Goal: Information Seeking & Learning: Check status

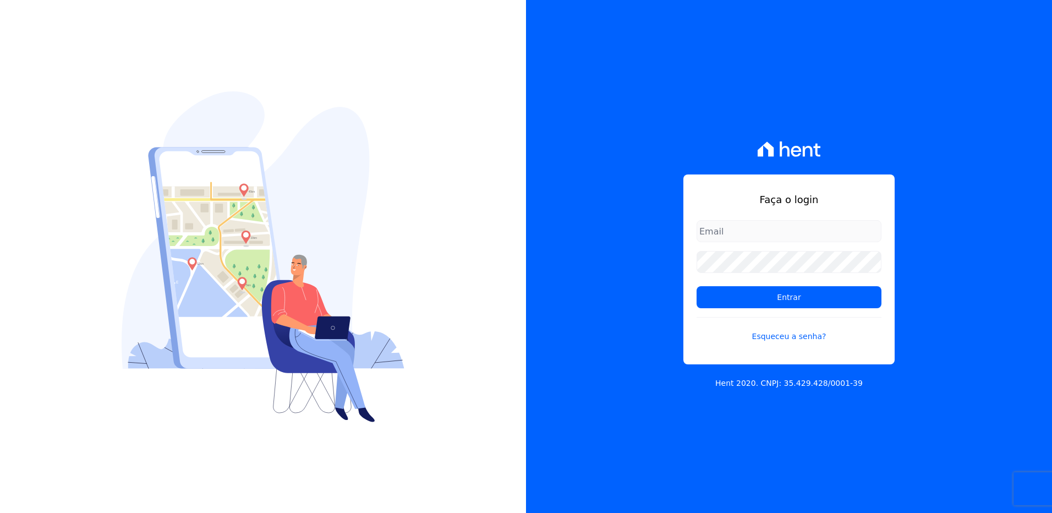
type input "suelem.almeida@e-arke.com"
click at [772, 310] on form "suelem.almeida@e-arke.com Entrar Esqueceu a senha?" at bounding box center [788, 287] width 185 height 135
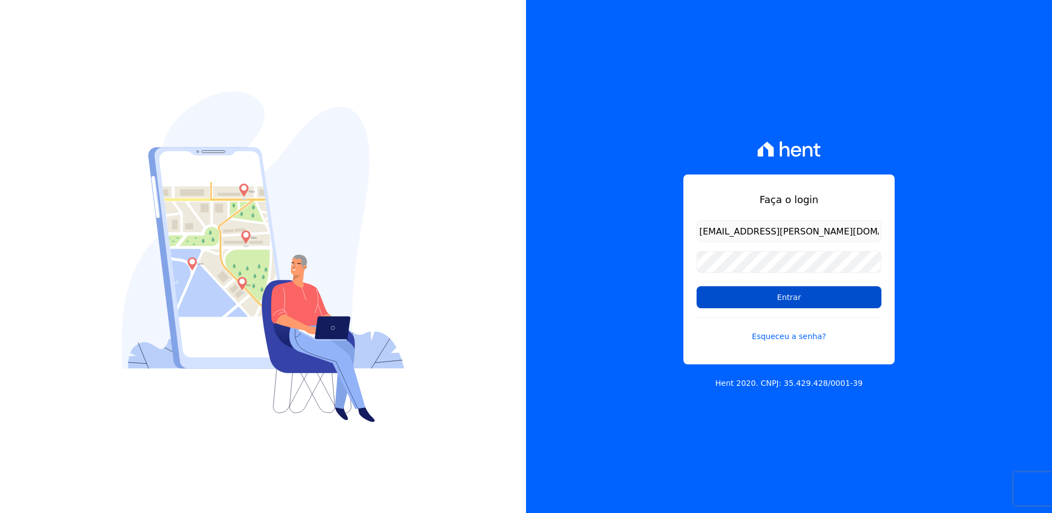
click at [770, 299] on input "Entrar" at bounding box center [788, 297] width 185 height 22
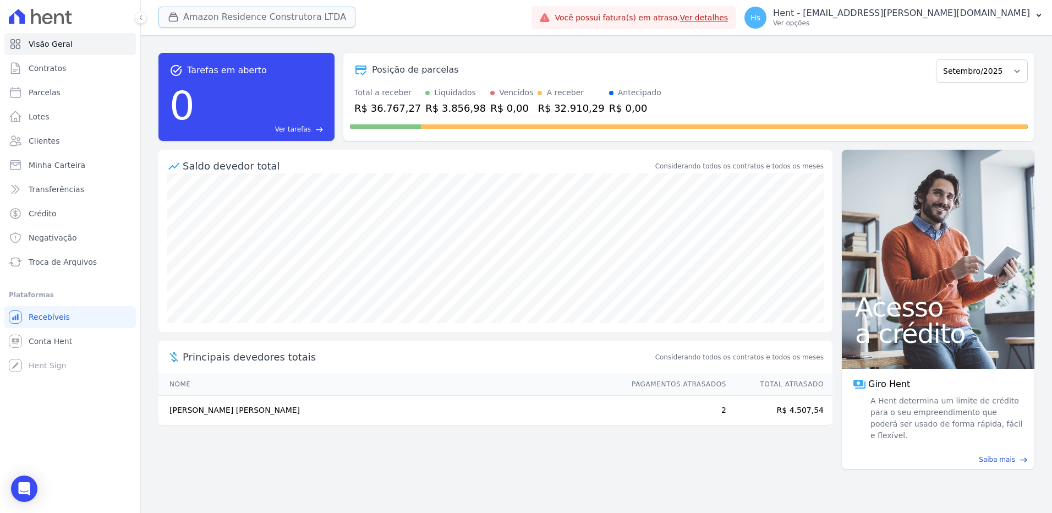
drag, startPoint x: 257, startPoint y: 21, endPoint x: 271, endPoint y: 21, distance: 13.2
click at [257, 21] on button "Amazon Residence Construtora LTDA" at bounding box center [256, 17] width 197 height 21
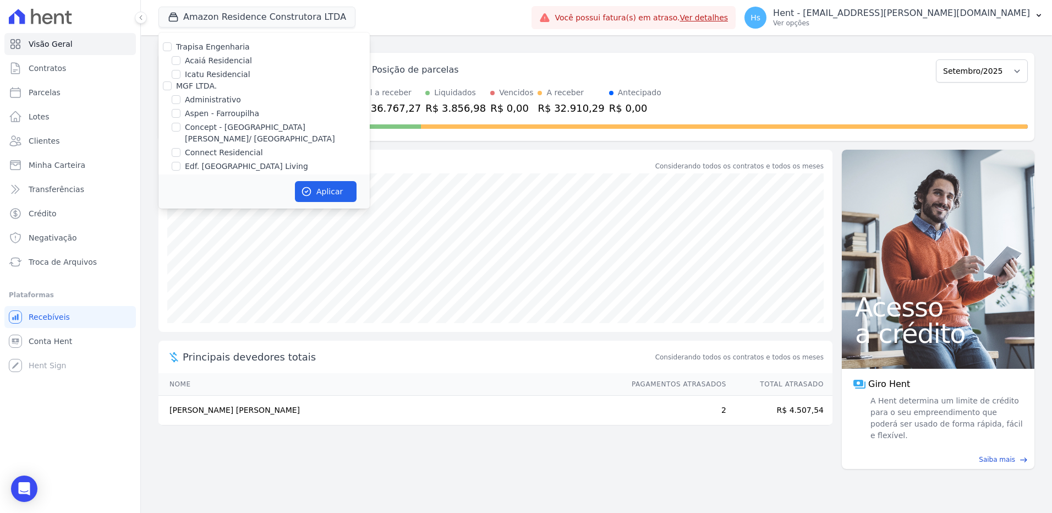
scroll to position [2701, 0]
click at [244, 191] on label "HARAS ROYAL URBANISMO" at bounding box center [227, 195] width 103 height 9
click at [172, 191] on input "HARAS ROYAL URBANISMO" at bounding box center [167, 195] width 9 height 9
checkbox input "true"
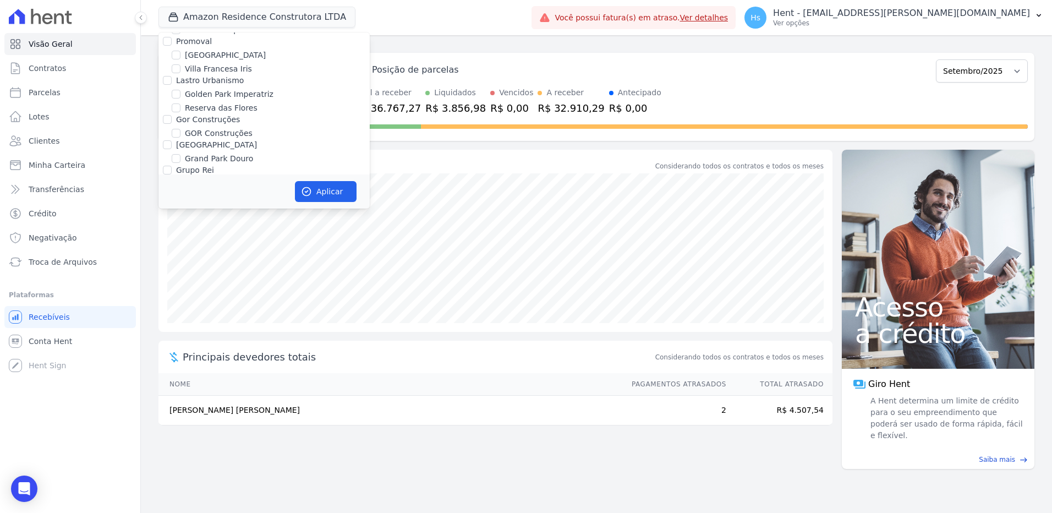
checkbox input "true"
click at [331, 194] on button "Aplicar" at bounding box center [326, 191] width 62 height 21
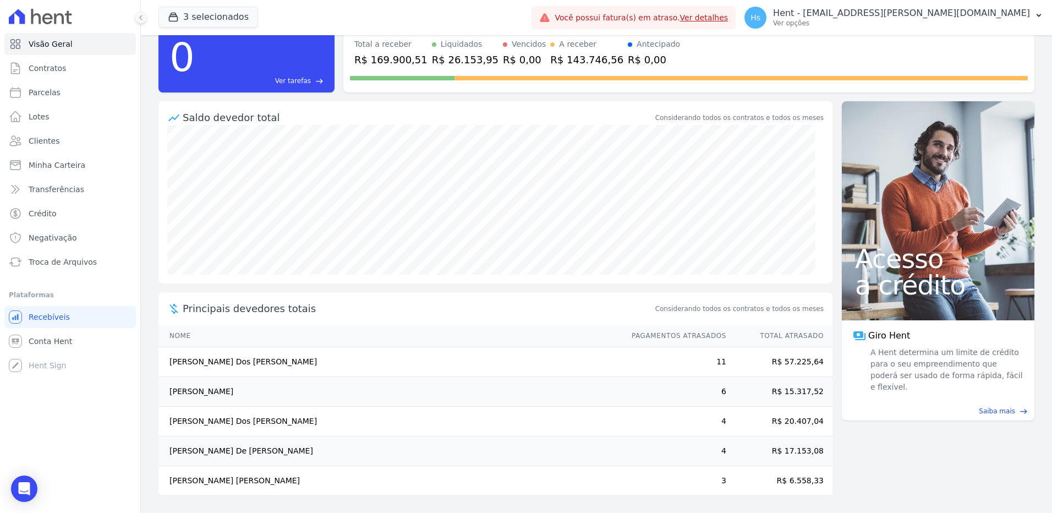
scroll to position [49, 0]
click at [63, 133] on link "Clientes" at bounding box center [69, 141] width 131 height 22
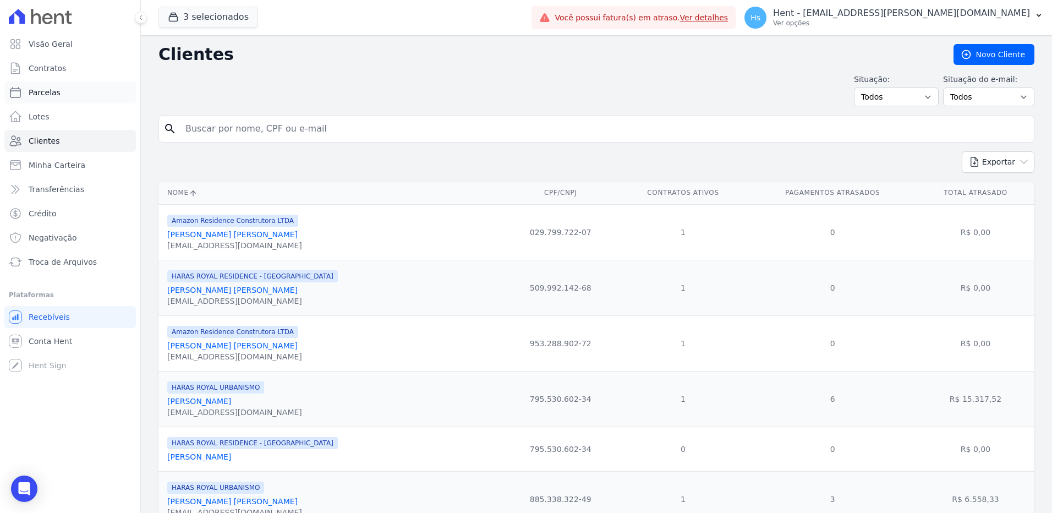
click at [55, 91] on span "Parcelas" at bounding box center [45, 92] width 32 height 11
select select
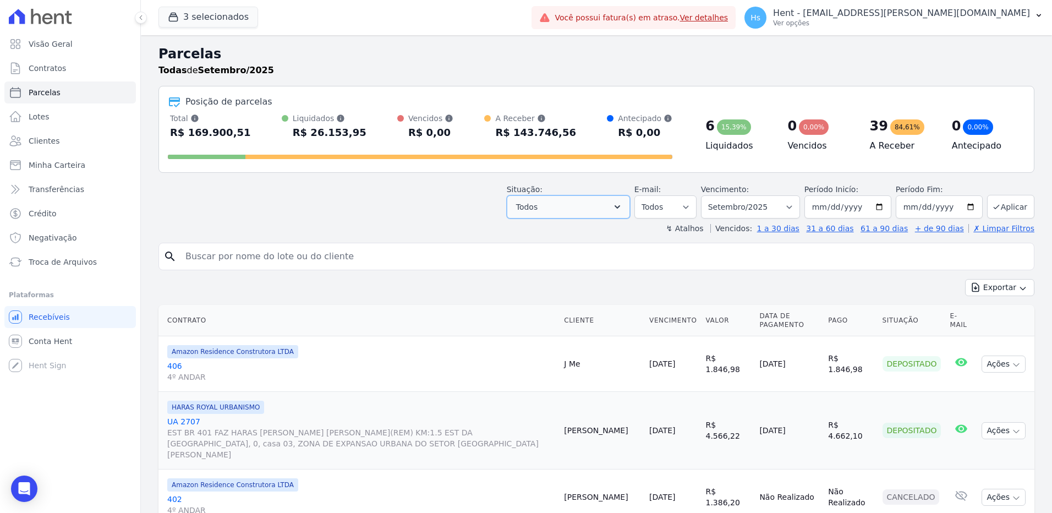
click at [595, 207] on button "Todos" at bounding box center [568, 206] width 123 height 23
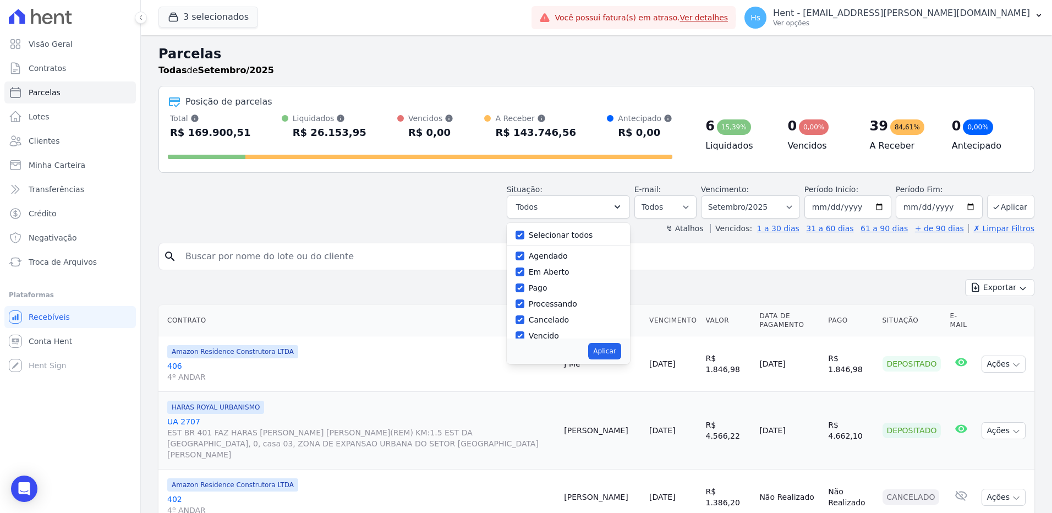
click at [565, 235] on label "Selecionar todos" at bounding box center [561, 234] width 64 height 9
click at [524, 235] on input "Selecionar todos" at bounding box center [519, 234] width 9 height 9
checkbox input "false"
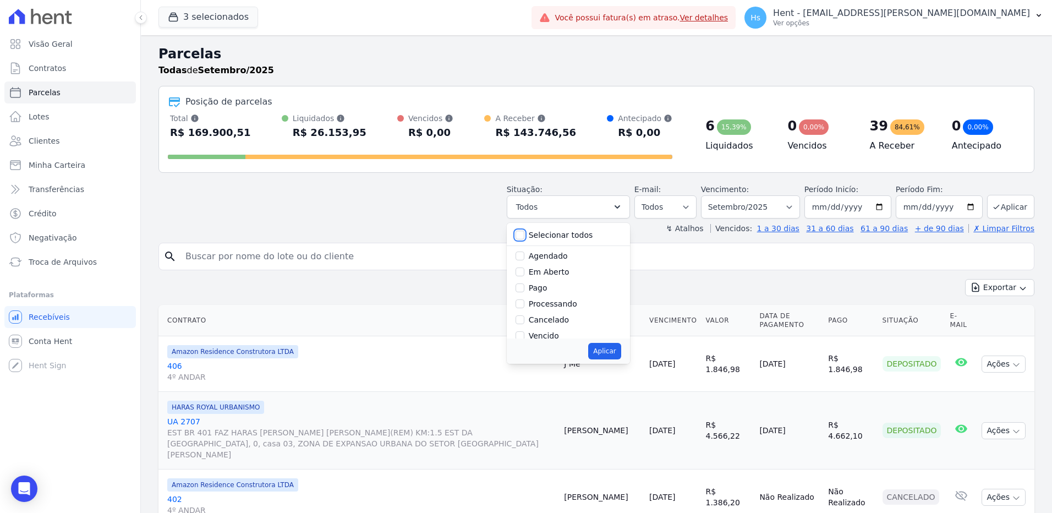
checkbox input "false"
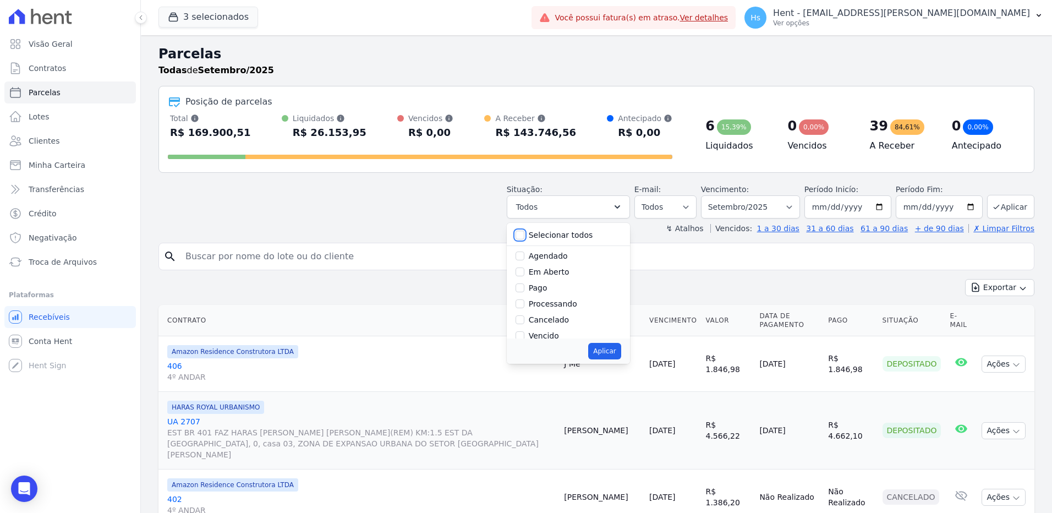
checkbox input "false"
click at [550, 281] on label "Vencido" at bounding box center [544, 280] width 30 height 9
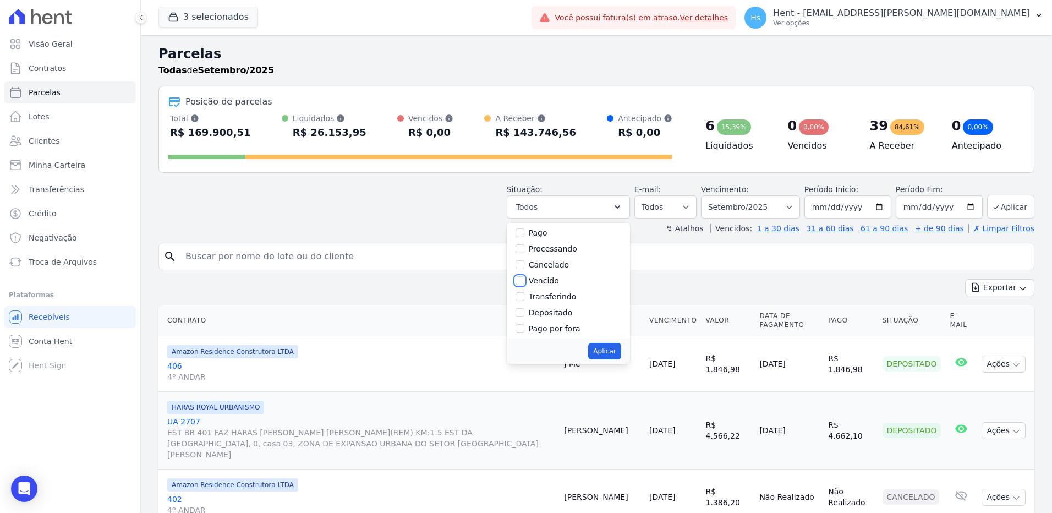
click at [524, 281] on input "Vencido" at bounding box center [519, 280] width 9 height 9
checkbox input "true"
click at [620, 355] on button "Aplicar" at bounding box center [604, 351] width 32 height 17
select select "overdue"
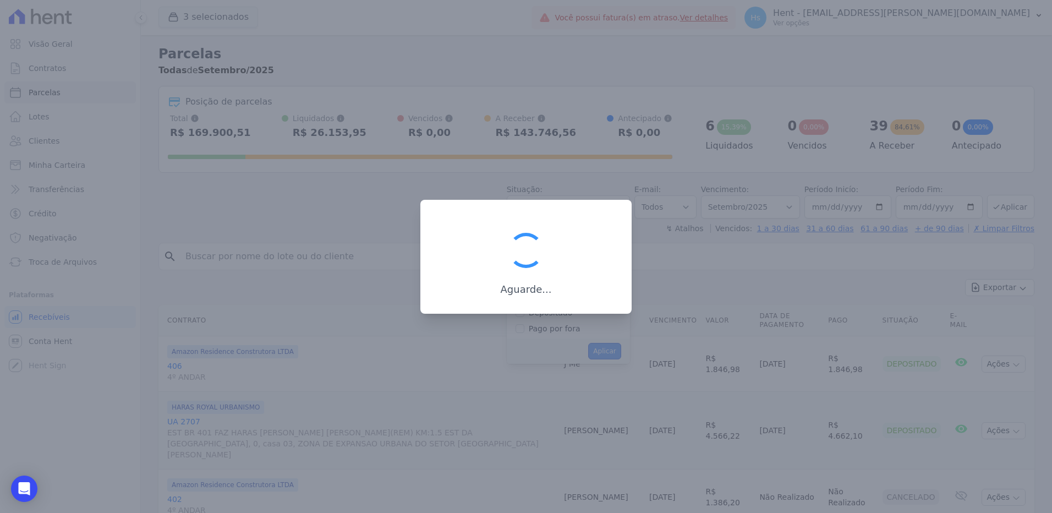
scroll to position [20, 0]
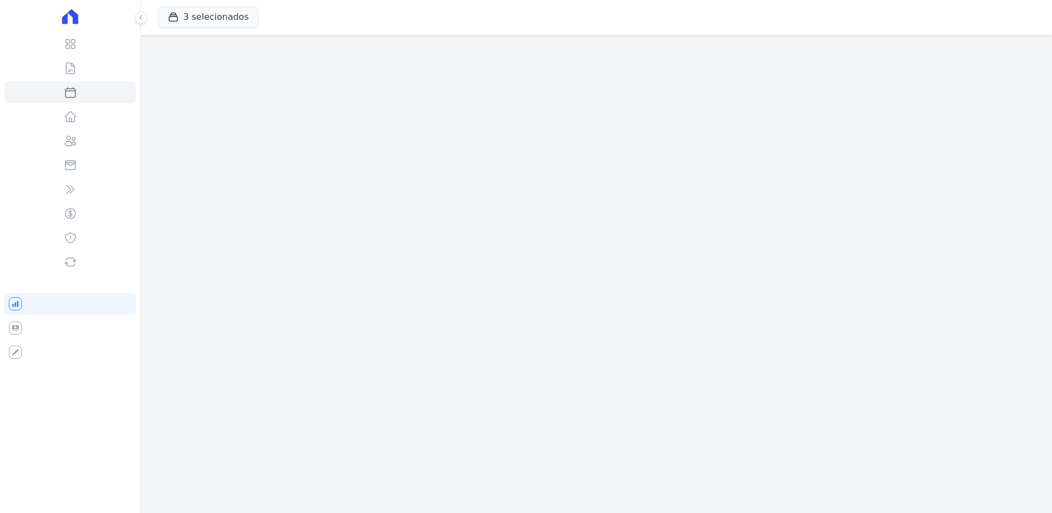
select select
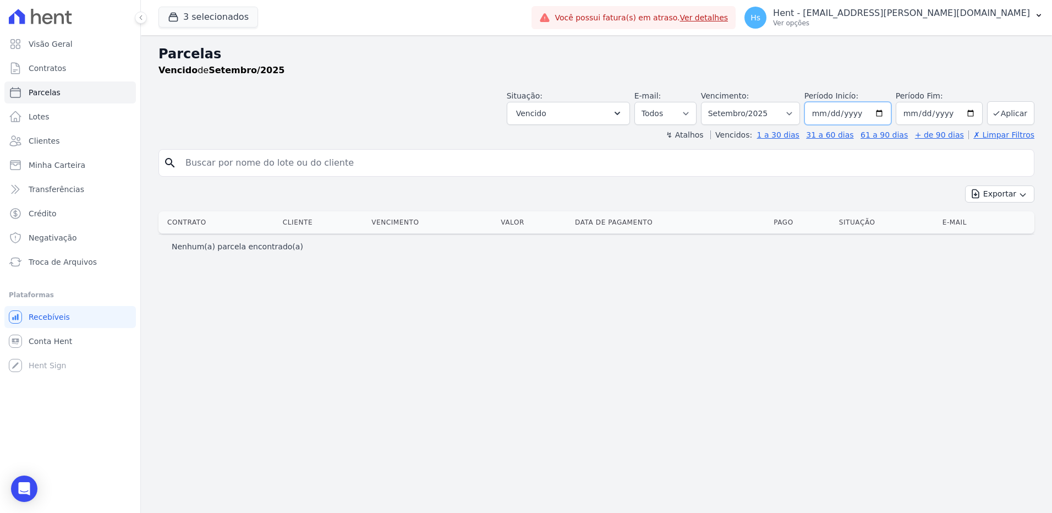
click at [834, 111] on input "2025-09-01" at bounding box center [847, 113] width 87 height 23
click at [827, 111] on input "2025-09-01" at bounding box center [847, 113] width 87 height 23
click at [610, 114] on button "Vencido" at bounding box center [568, 113] width 123 height 23
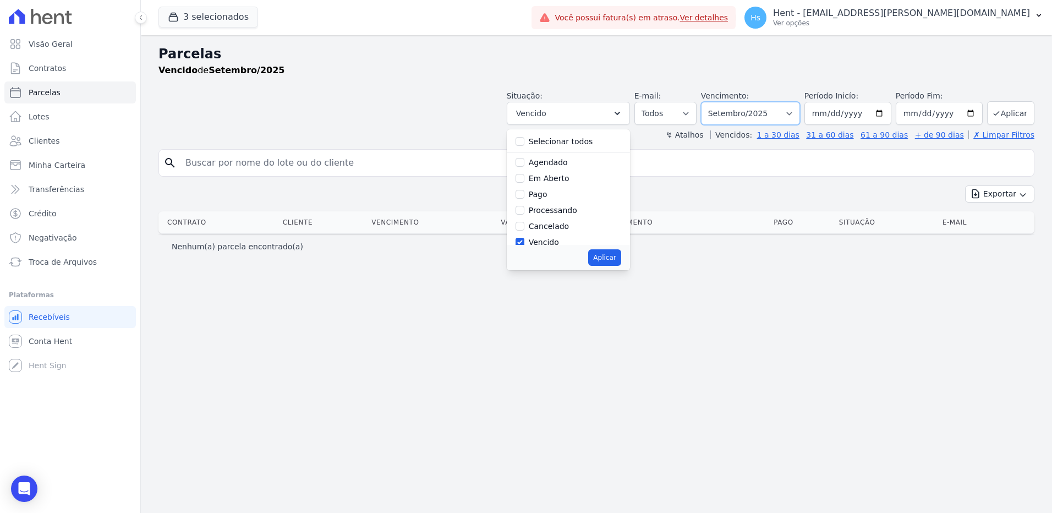
click at [756, 116] on select "Filtrar por período ──────── Todos os meses Dezembro/2022 Janeiro/2023 Fevereir…" at bounding box center [750, 113] width 99 height 23
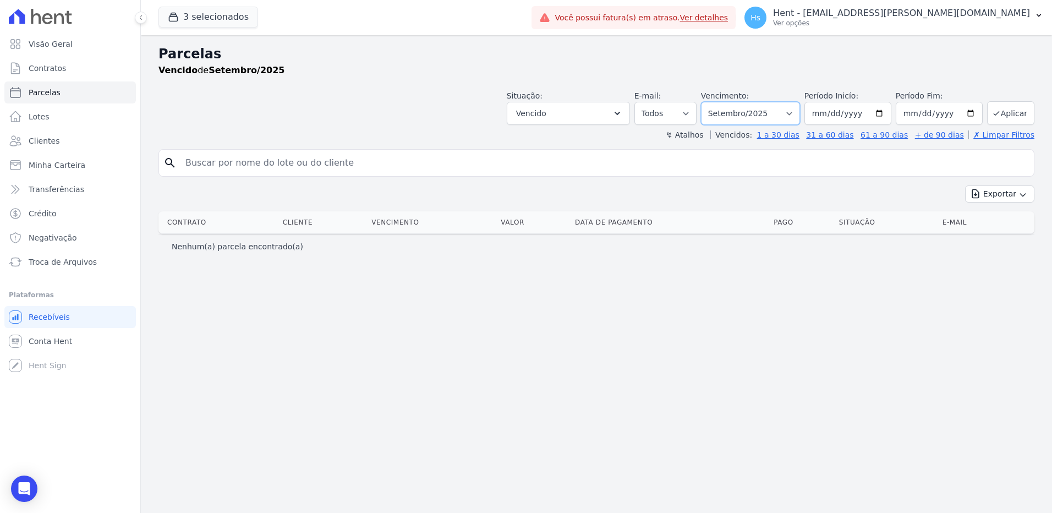
select select "07/2024"
click at [716, 102] on select "Filtrar por período ──────── Todos os meses Dezembro/2022 Janeiro/2023 Fevereir…" at bounding box center [750, 113] width 99 height 23
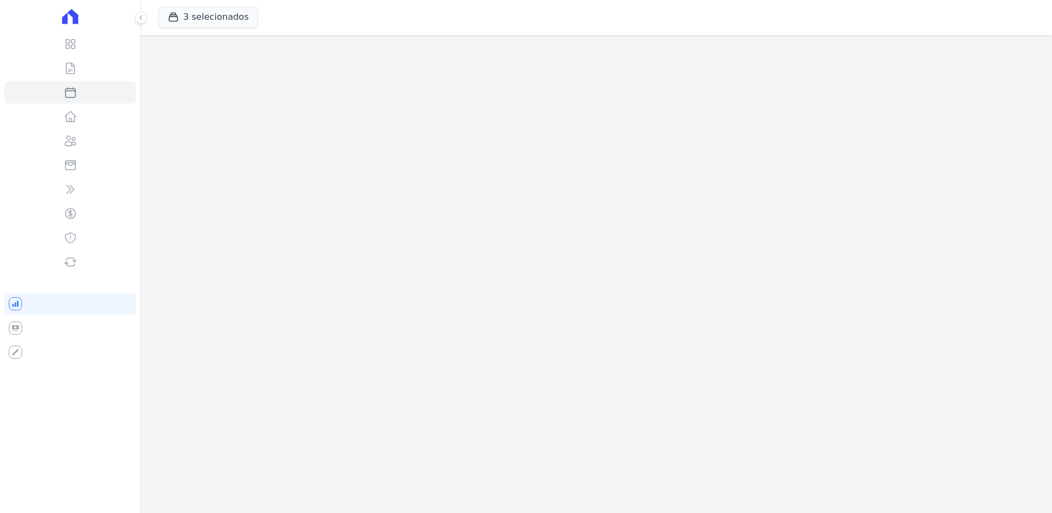
select select
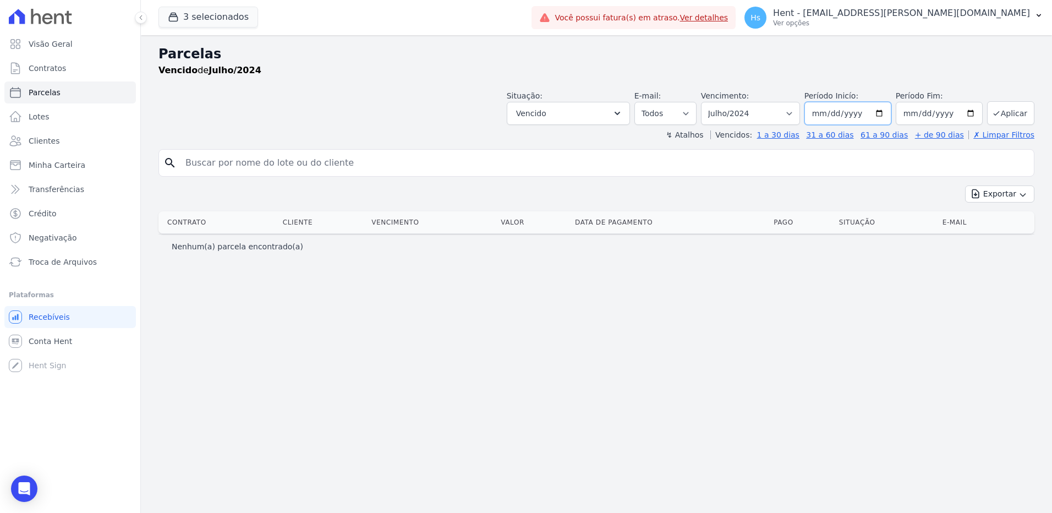
click at [881, 113] on input "2024-07-01" at bounding box center [847, 113] width 87 height 23
click at [623, 113] on icon "button" at bounding box center [617, 113] width 11 height 11
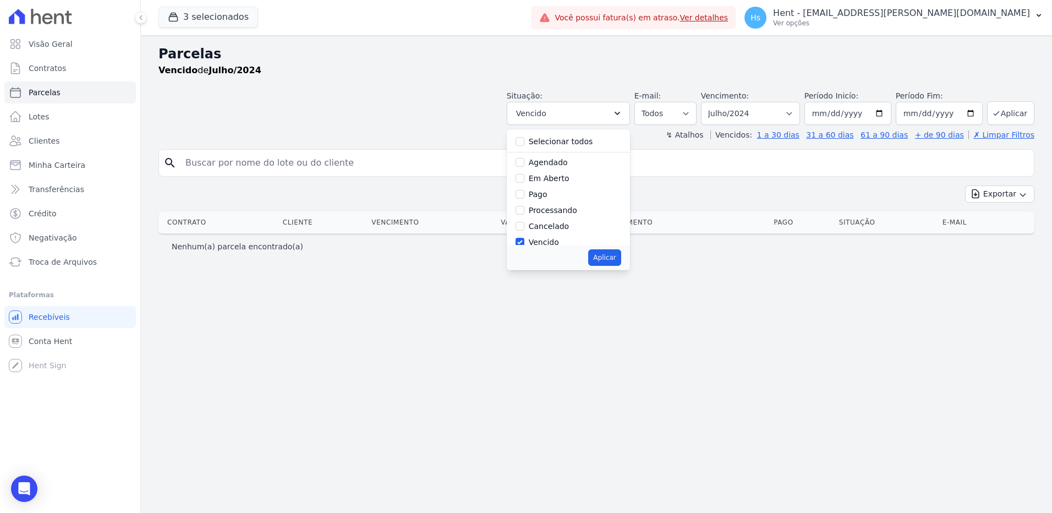
click at [587, 141] on label "Selecionar todos" at bounding box center [561, 141] width 64 height 9
click at [524, 141] on input "Selecionar todos" at bounding box center [519, 141] width 9 height 9
checkbox input "true"
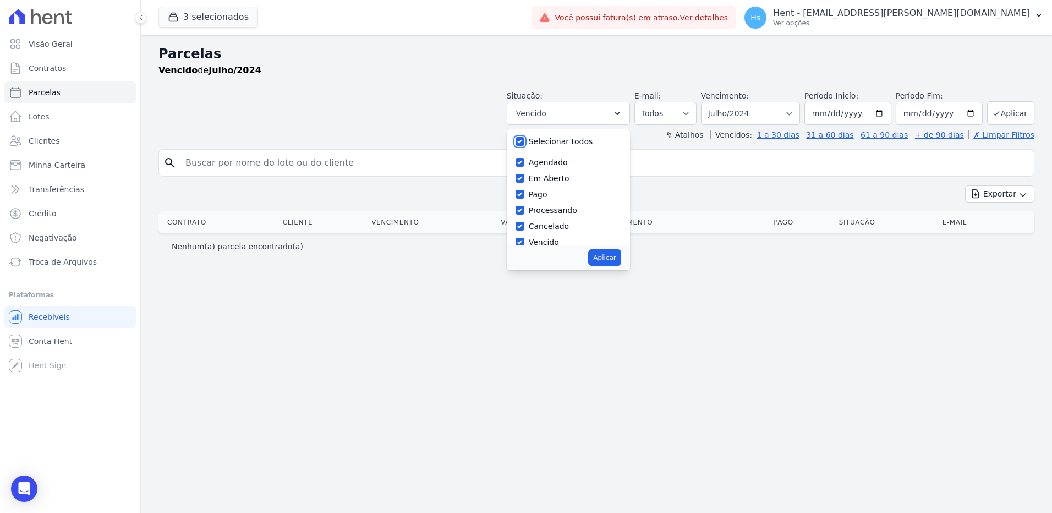
checkbox input "true"
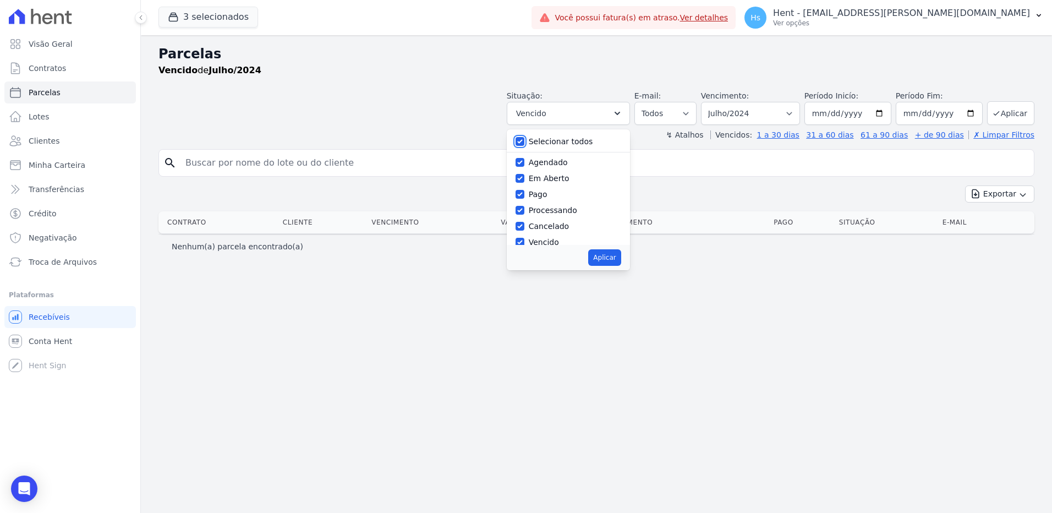
checkbox input "true"
click at [620, 256] on button "Aplicar" at bounding box center [604, 257] width 32 height 17
select select "scheduled"
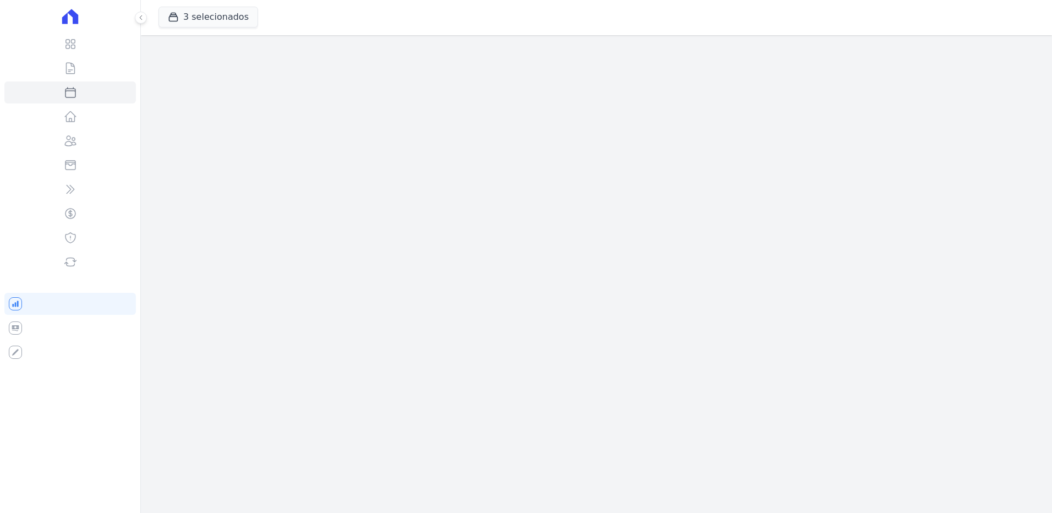
select select
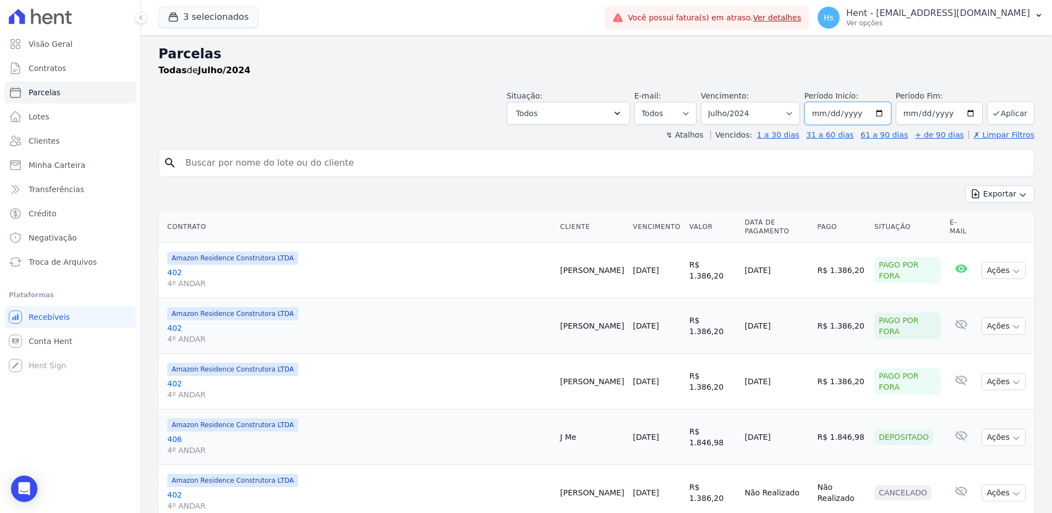
click at [880, 113] on input "[DATE]" at bounding box center [847, 113] width 87 height 23
click at [964, 112] on input "2024-07-31" at bounding box center [939, 113] width 87 height 23
type input "[DATE]"
click at [995, 101] on div "Situação: Agendado Em Aberto Pago Processando Cancelado Vencido Transferindo De…" at bounding box center [771, 107] width 528 height 35
click at [998, 106] on button "Aplicar" at bounding box center [1010, 113] width 47 height 24
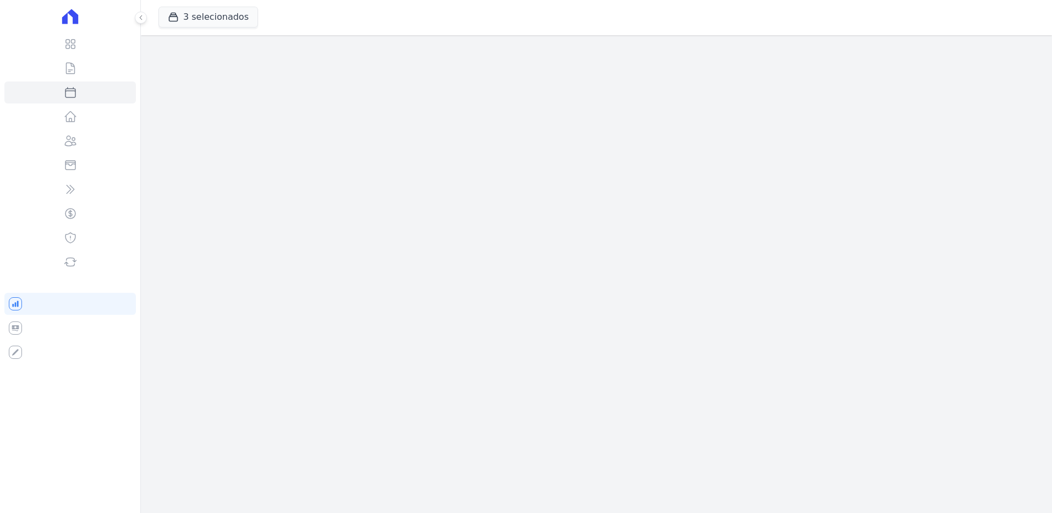
select select
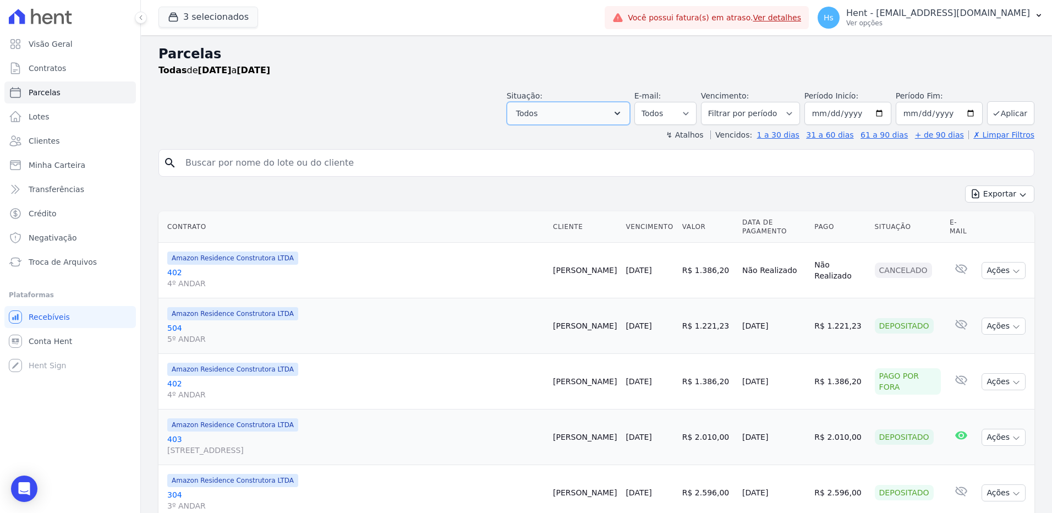
click at [579, 107] on button "Todos" at bounding box center [568, 113] width 123 height 23
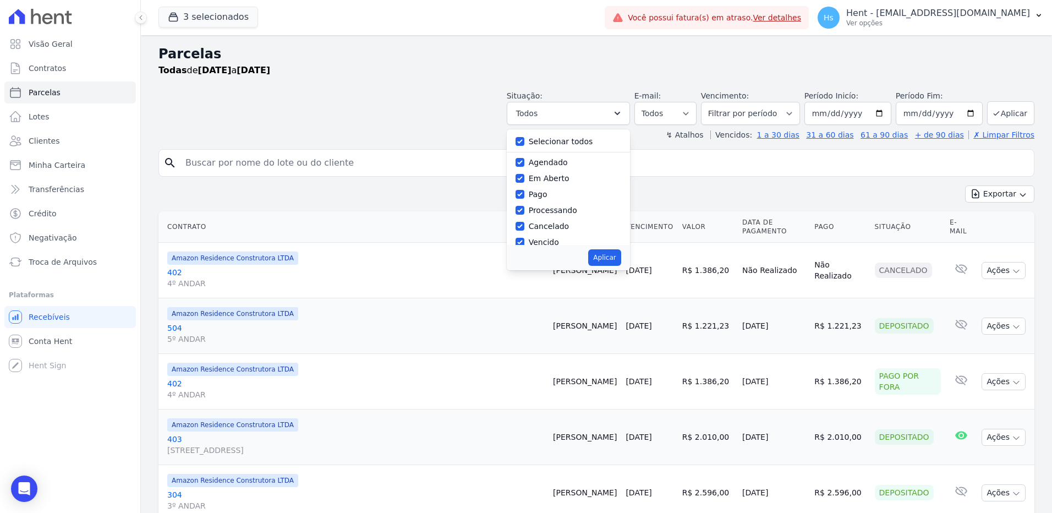
click at [559, 141] on label "Selecionar todos" at bounding box center [561, 141] width 64 height 9
click at [524, 141] on input "Selecionar todos" at bounding box center [519, 141] width 9 height 9
checkbox input "false"
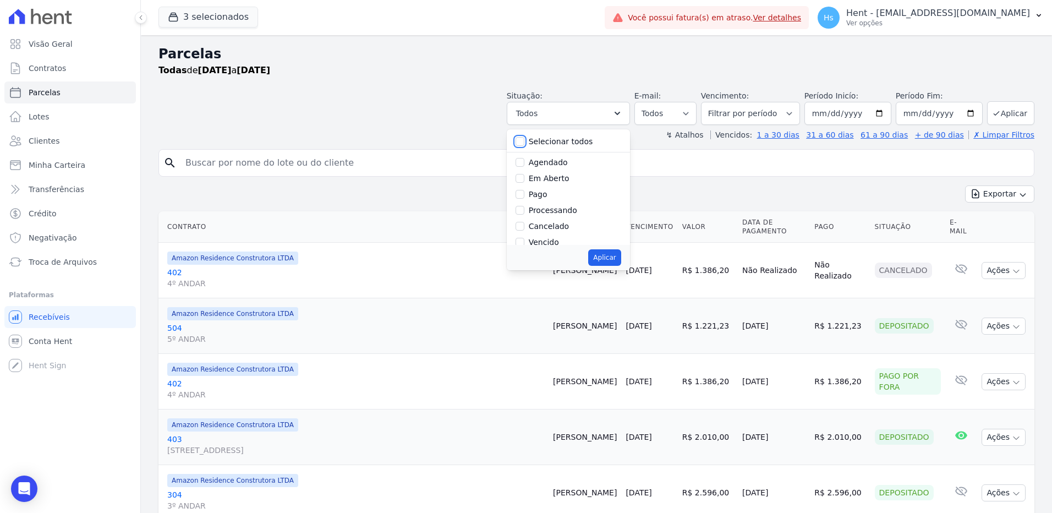
checkbox input "false"
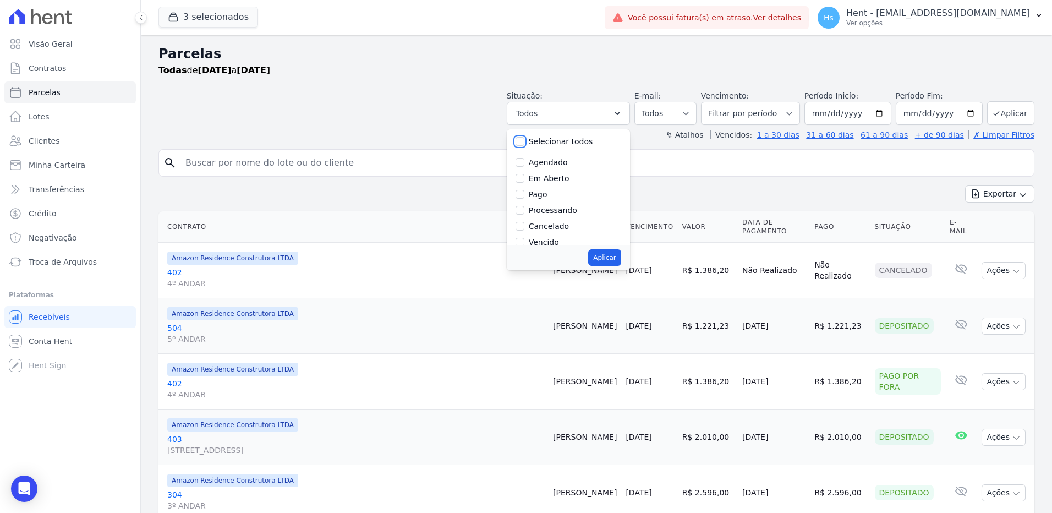
checkbox input "false"
click at [562, 193] on div "Vencido" at bounding box center [568, 187] width 106 height 16
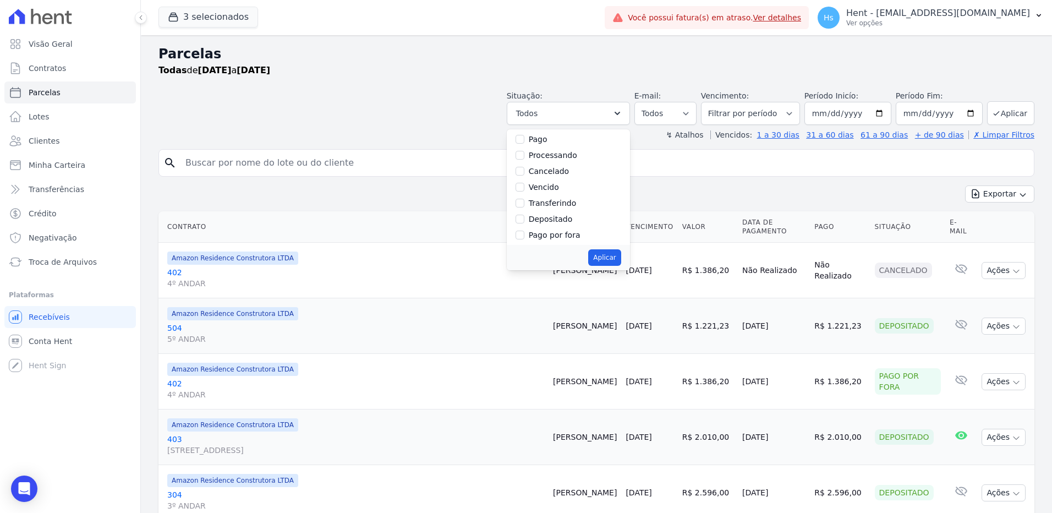
click at [542, 189] on label "Vencido" at bounding box center [544, 187] width 30 height 9
click at [524, 189] on input "Vencido" at bounding box center [519, 187] width 9 height 9
checkbox input "true"
click at [614, 259] on button "Aplicar" at bounding box center [604, 257] width 32 height 17
select select "overdue"
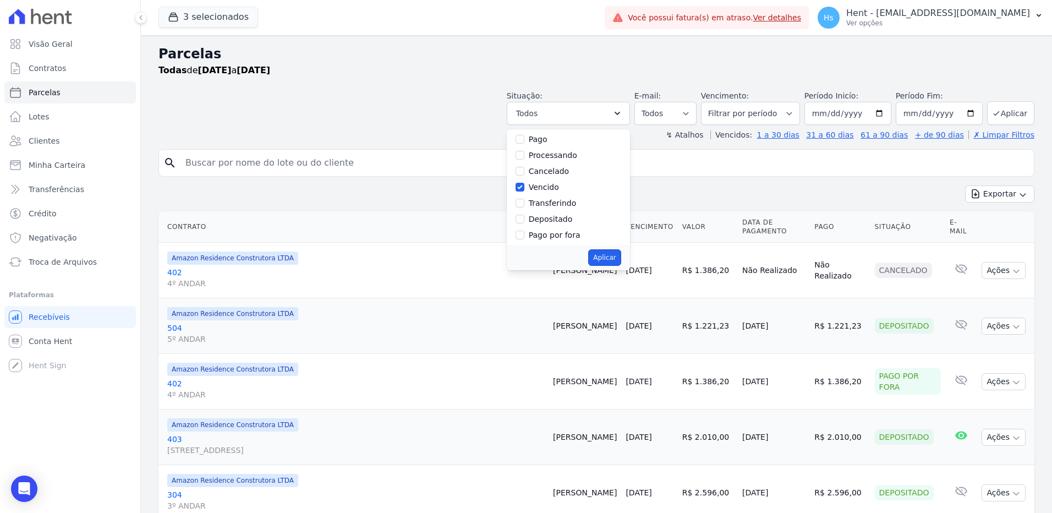
scroll to position [20, 0]
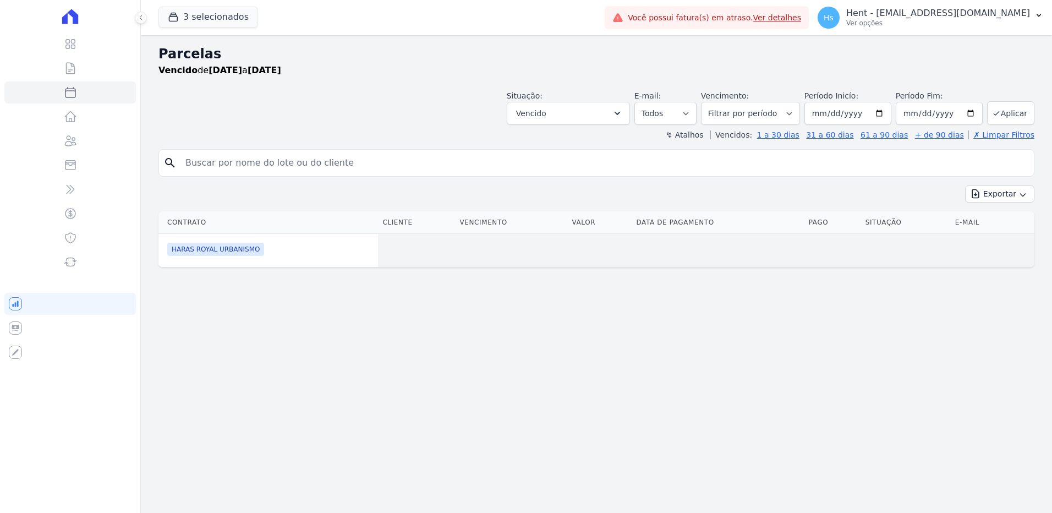
select select
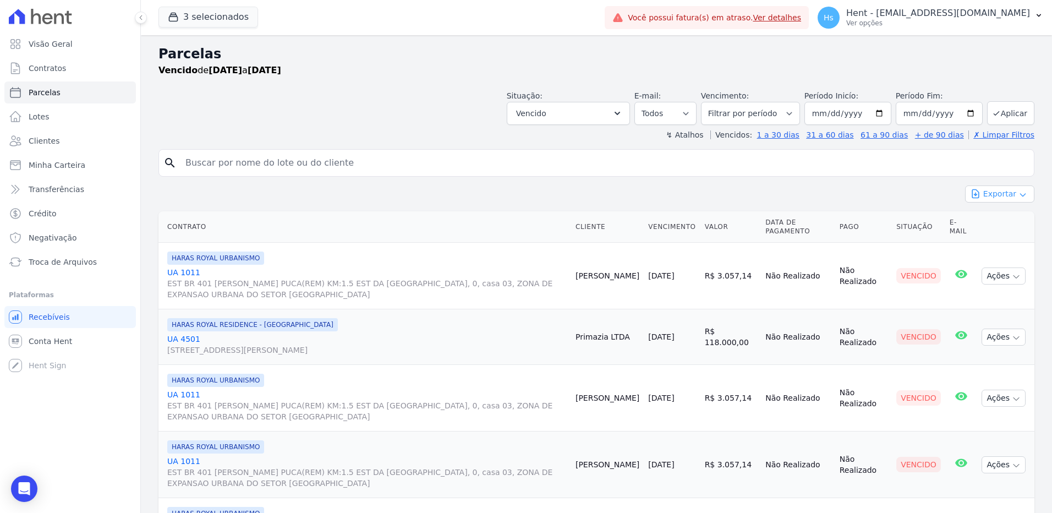
click at [995, 194] on button "Exportar" at bounding box center [999, 193] width 69 height 17
click at [1004, 241] on span "Exportar CSV" at bounding box center [998, 238] width 58 height 11
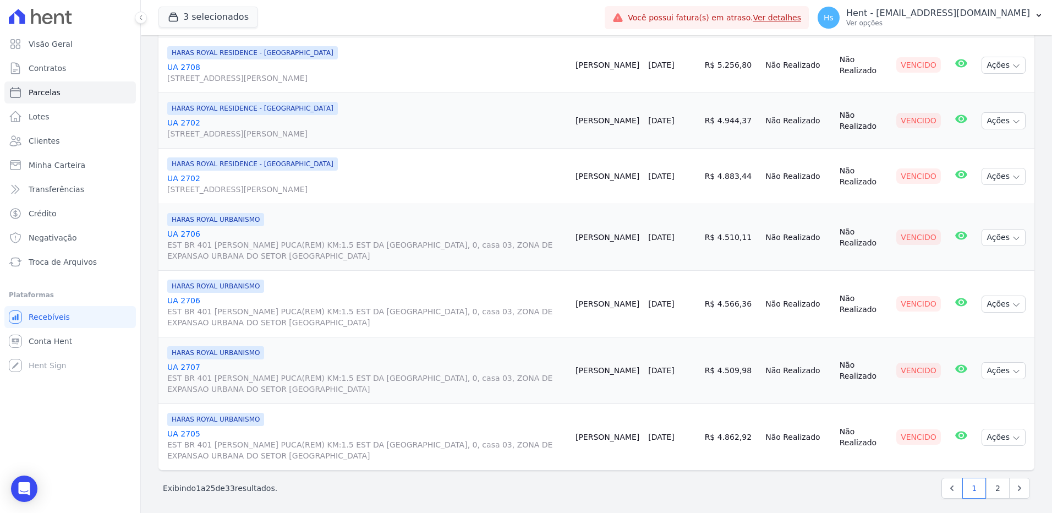
scroll to position [1365, 0]
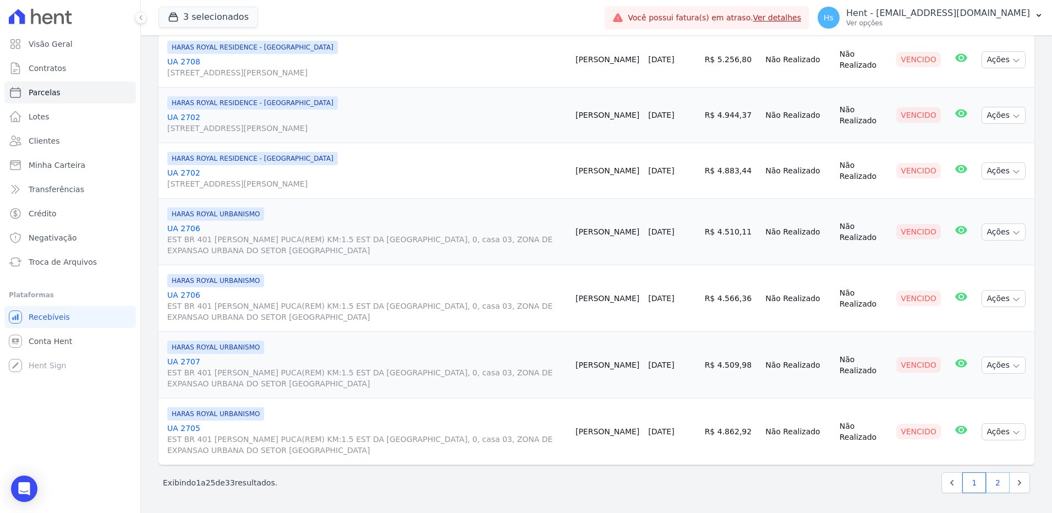
click at [987, 477] on link "2" at bounding box center [998, 482] width 24 height 21
select select
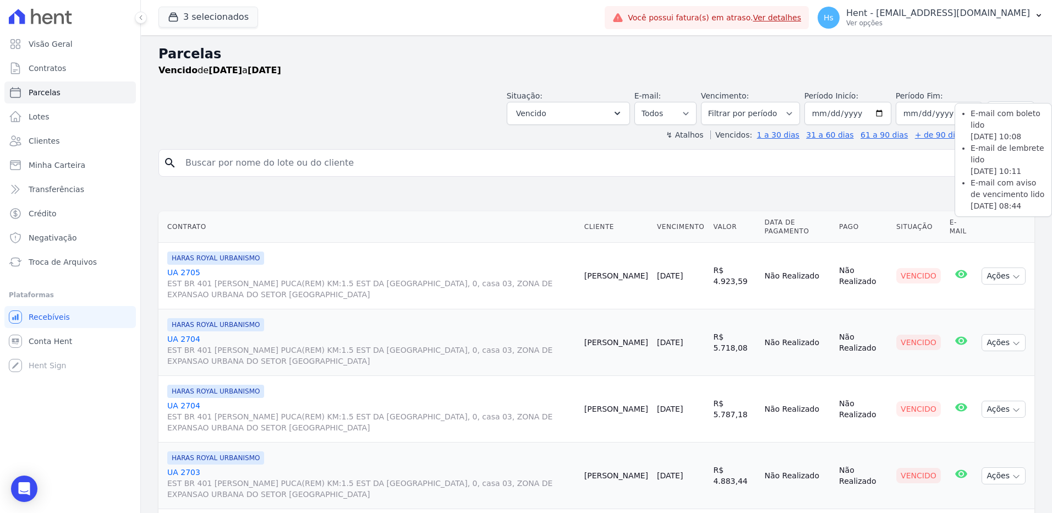
click at [955, 273] on icon at bounding box center [961, 274] width 12 height 8
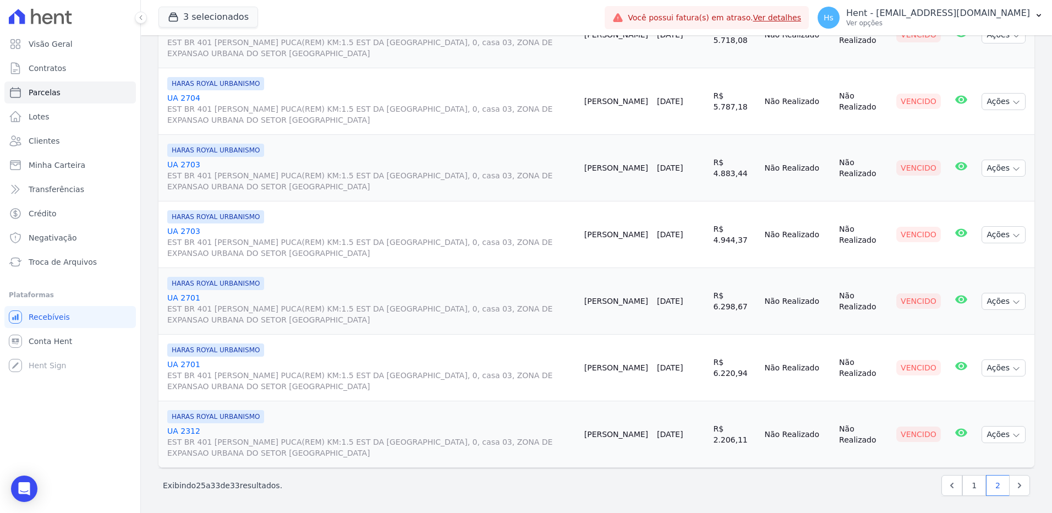
scroll to position [310, 0]
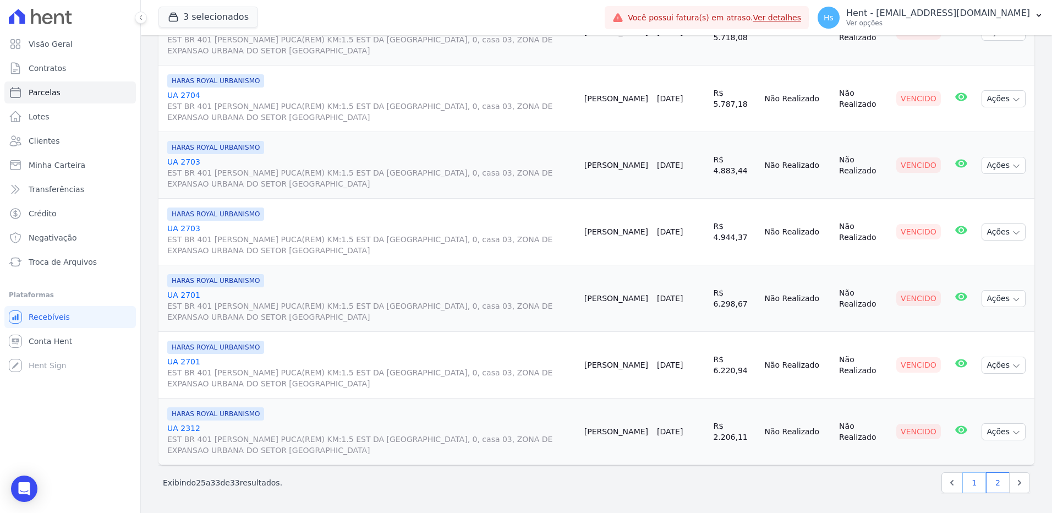
click at [965, 480] on link "1" at bounding box center [974, 482] width 24 height 21
select select
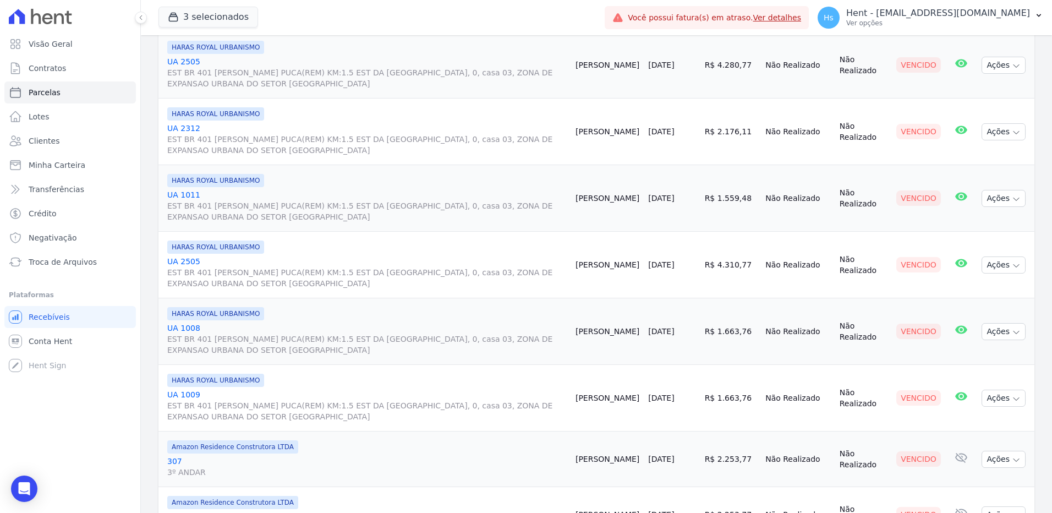
scroll to position [935, 0]
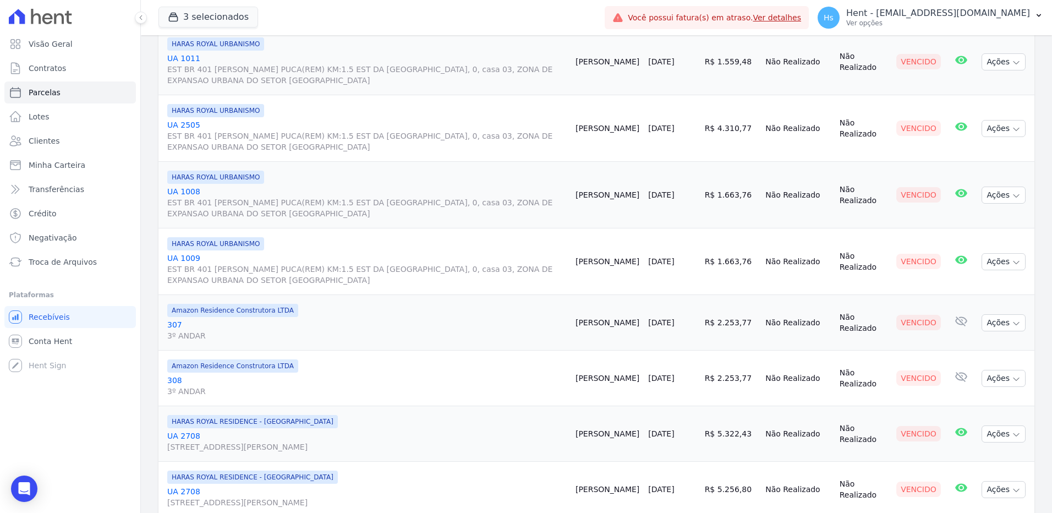
click at [175, 323] on link "307 3º ANDAR" at bounding box center [366, 330] width 399 height 22
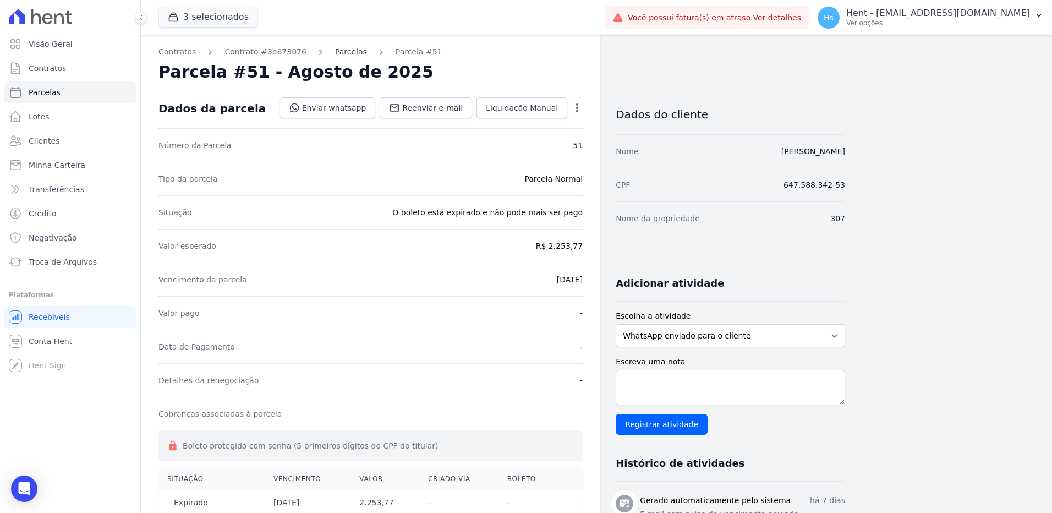
click at [336, 51] on link "Parcelas" at bounding box center [351, 52] width 32 height 12
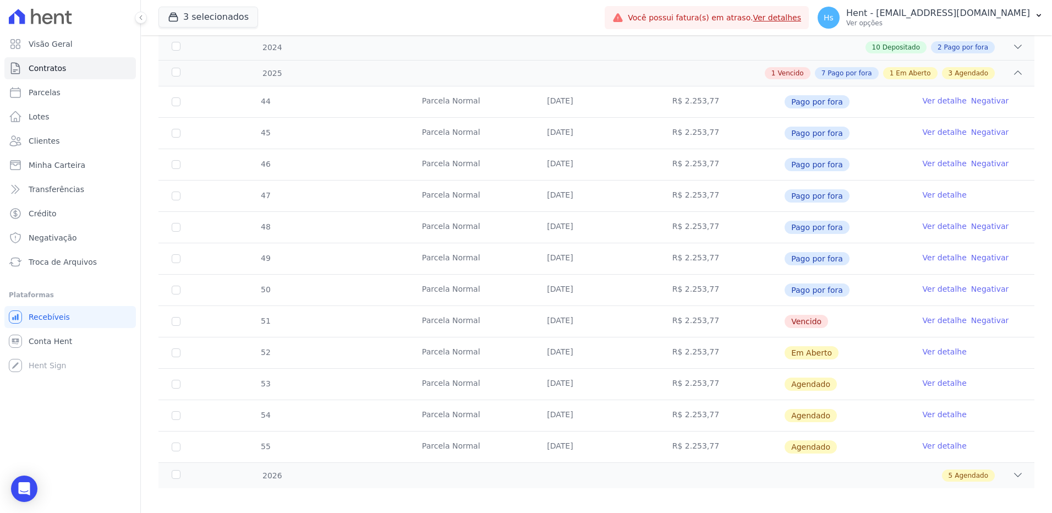
scroll to position [232, 0]
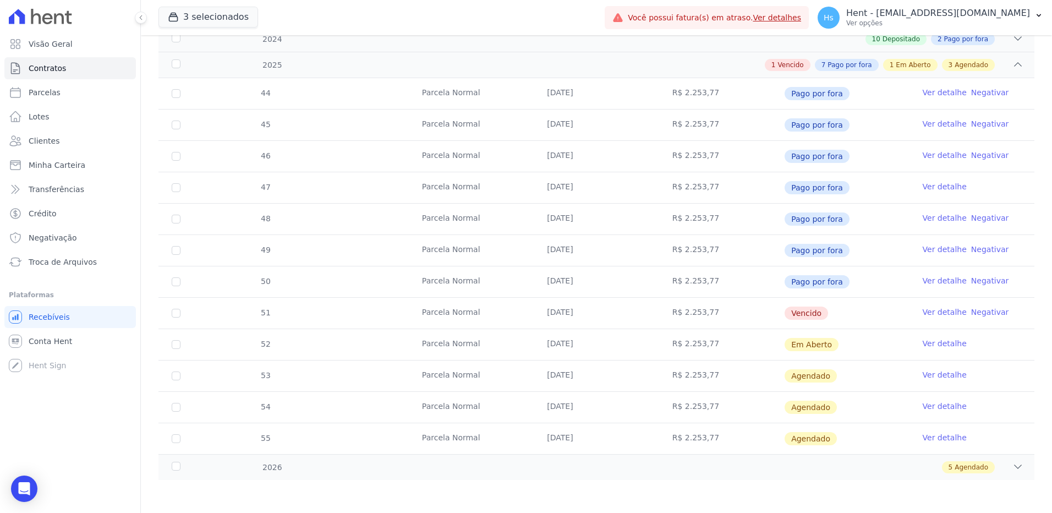
click at [937, 282] on link "Ver detalhe" at bounding box center [944, 280] width 44 height 11
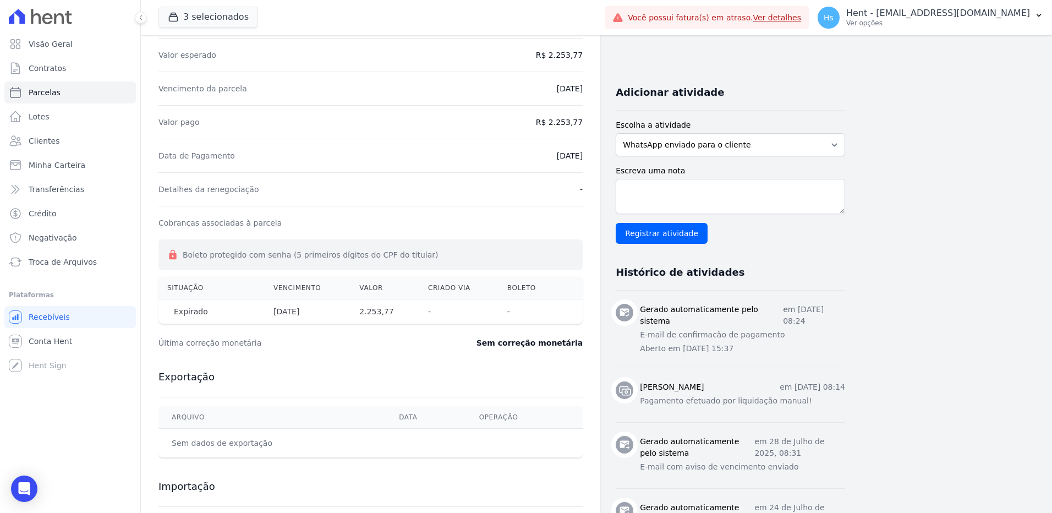
scroll to position [172, 0]
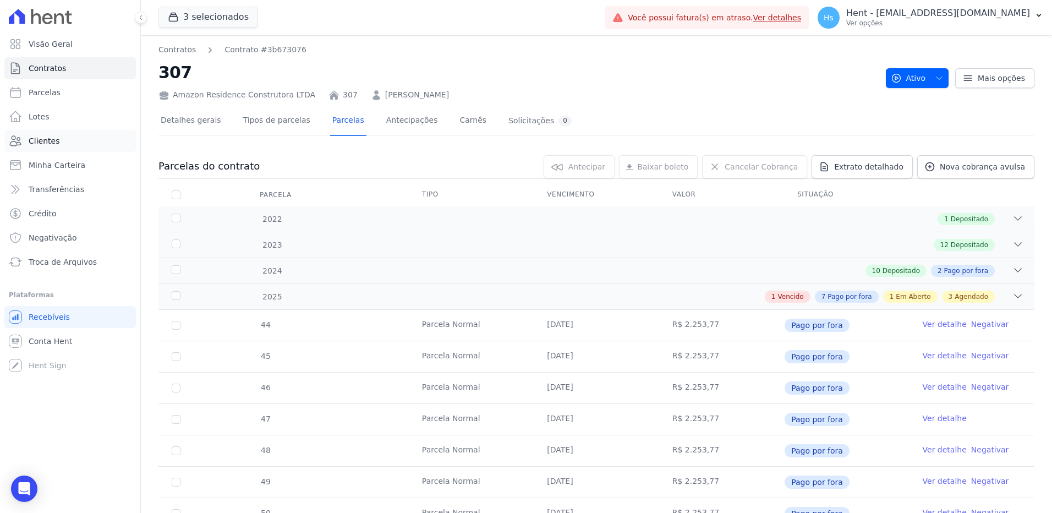
click at [50, 138] on span "Clientes" at bounding box center [44, 140] width 31 height 11
click at [232, 17] on button "3 selecionados" at bounding box center [208, 17] width 100 height 21
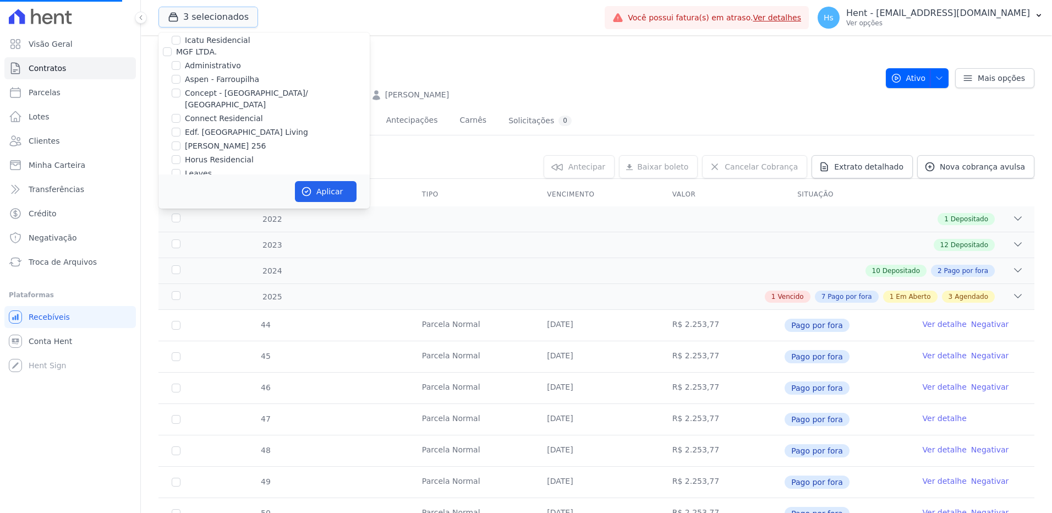
scroll to position [158, 0]
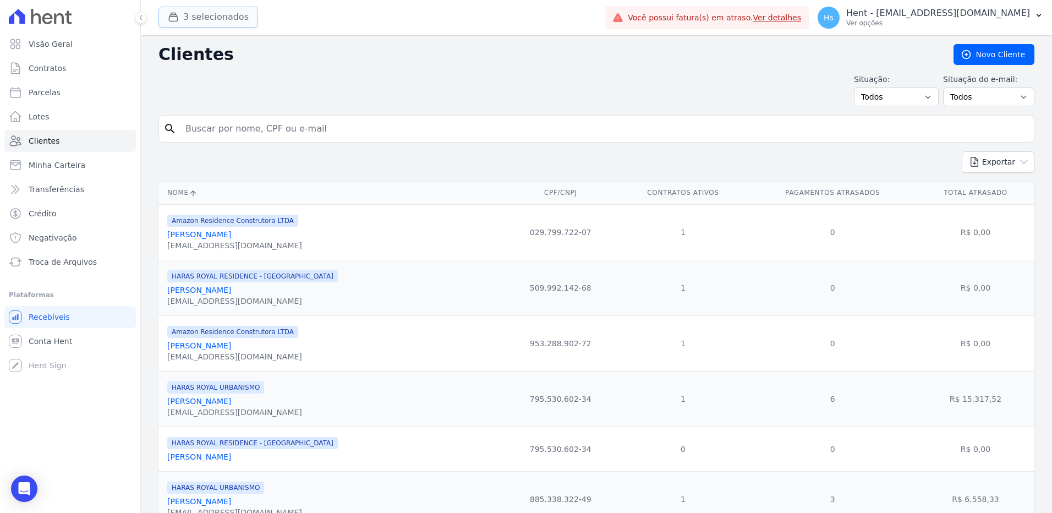
click at [218, 22] on button "3 selecionados" at bounding box center [208, 17] width 100 height 21
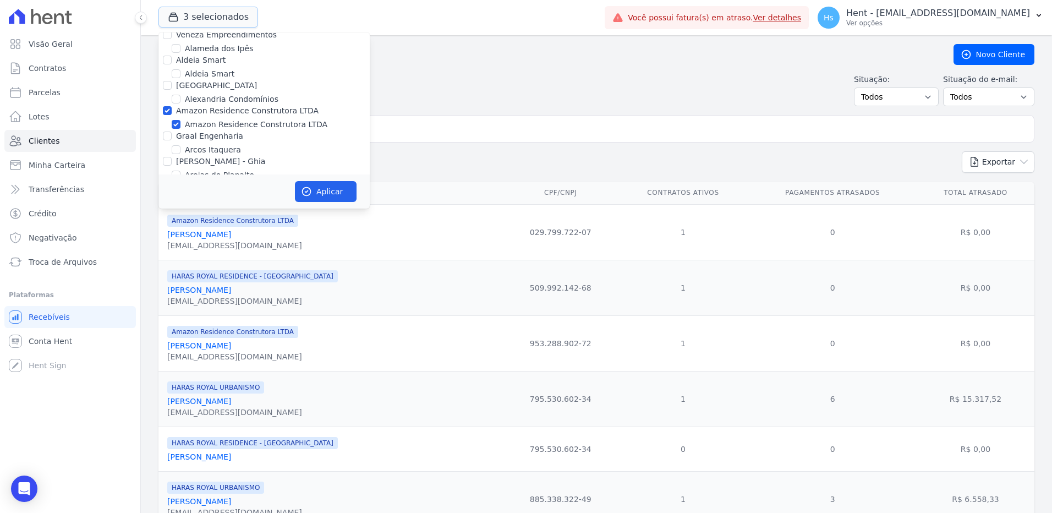
scroll to position [495, 0]
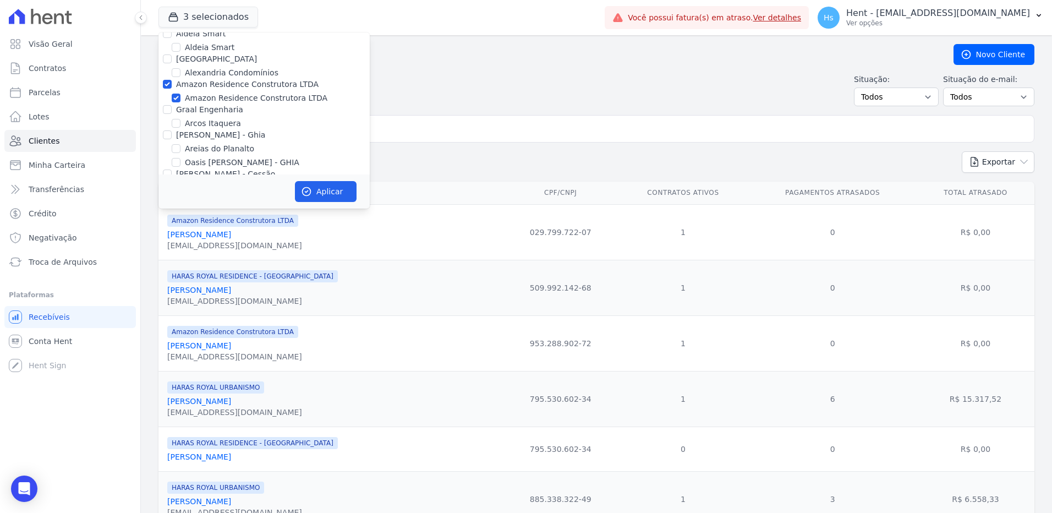
click at [255, 92] on label "Amazon Residence Construtora LTDA" at bounding box center [256, 98] width 142 height 12
click at [180, 94] on input "Amazon Residence Construtora LTDA" at bounding box center [176, 98] width 9 height 9
checkbox input "false"
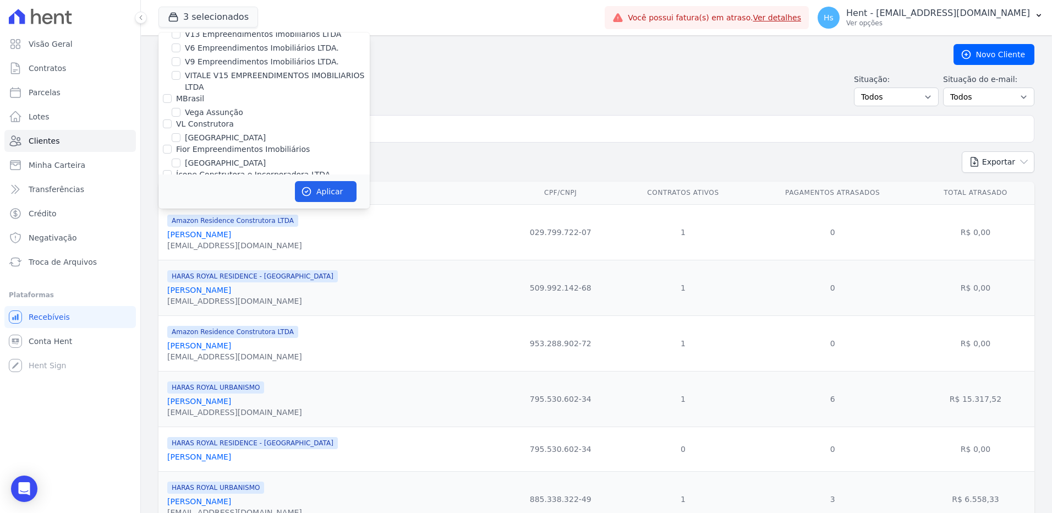
scroll to position [5685, 0]
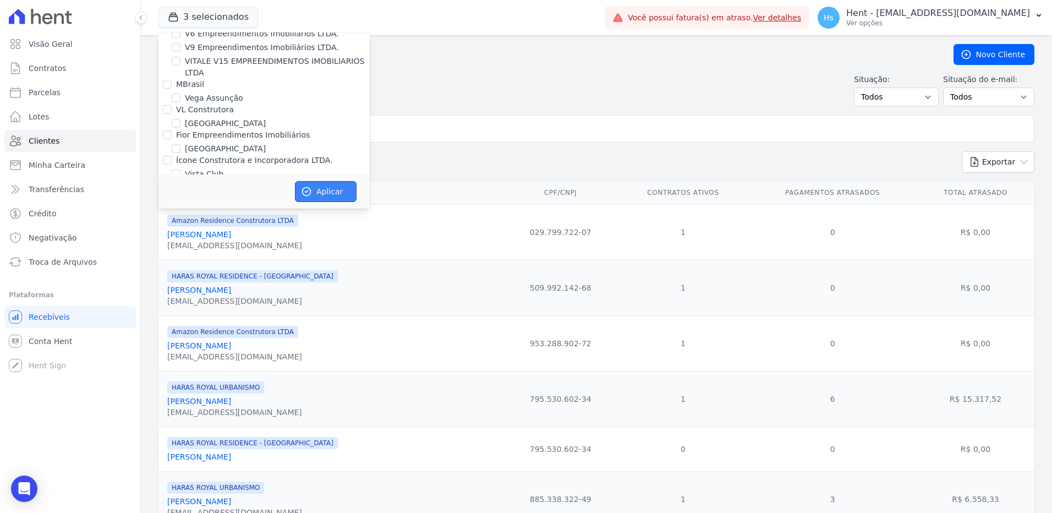
click at [319, 188] on button "Aplicar" at bounding box center [326, 191] width 62 height 21
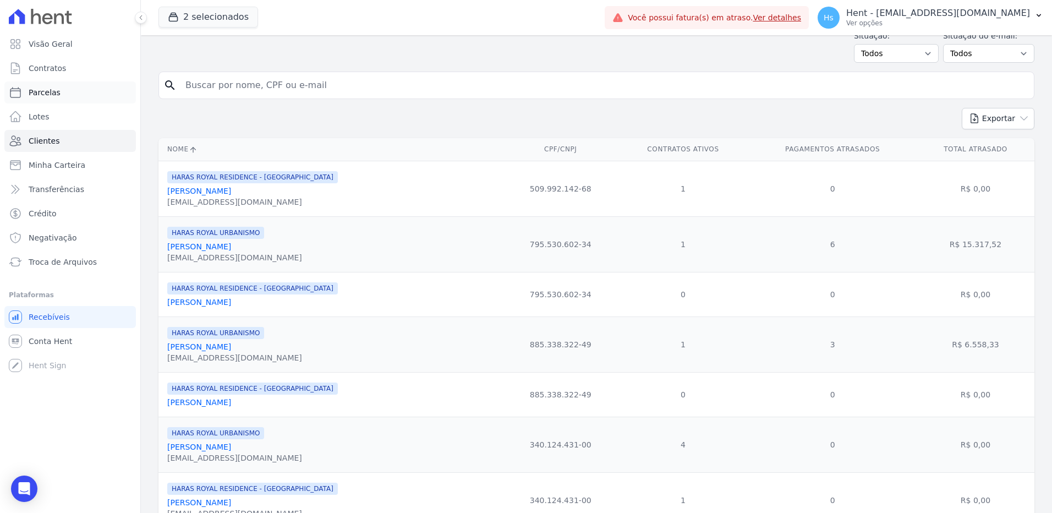
scroll to position [40, 0]
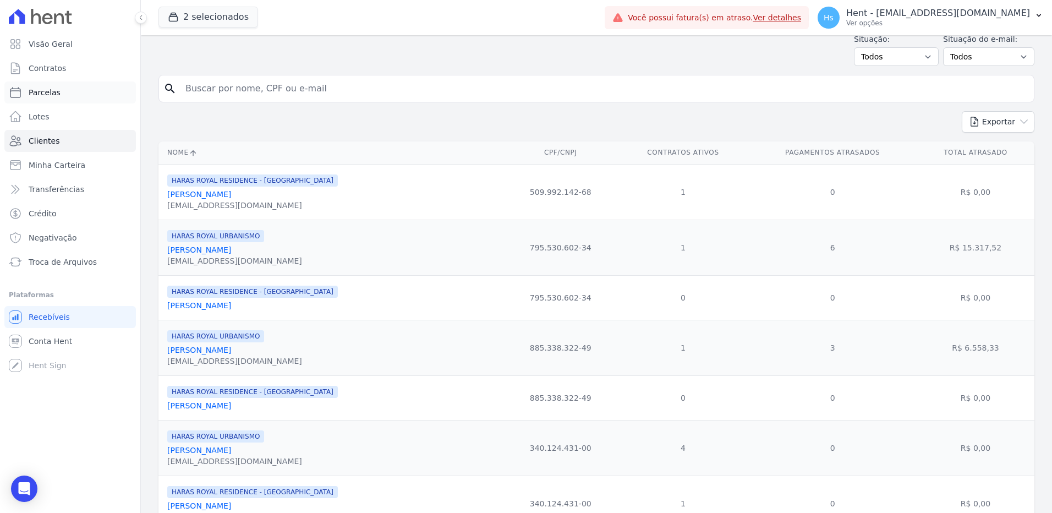
click at [37, 82] on link "Parcelas" at bounding box center [69, 92] width 131 height 22
select select
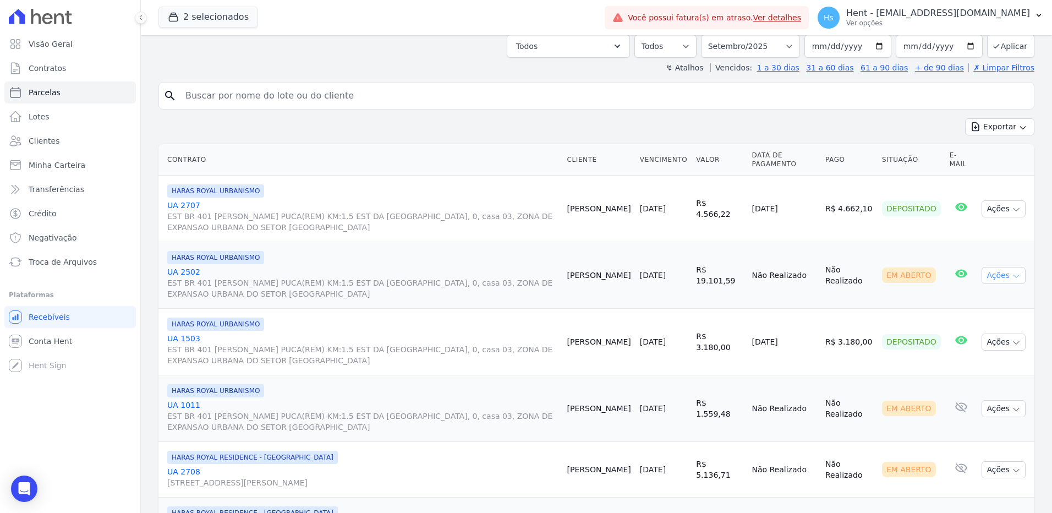
scroll to position [220, 0]
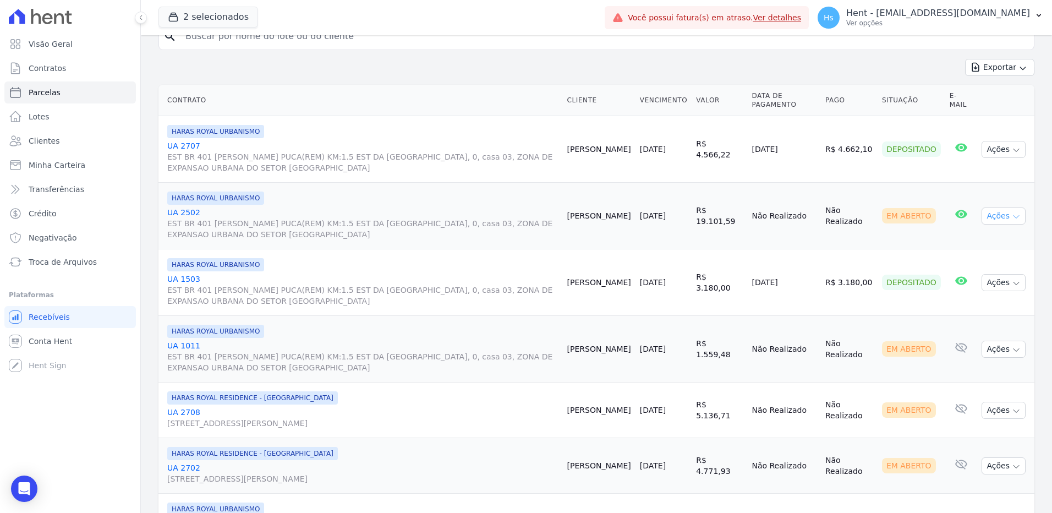
click at [1012, 215] on icon "button" at bounding box center [1016, 216] width 9 height 9
click at [181, 213] on link "UA 2502 EST BR 401 [PERSON_NAME] PUCA(REM) KM:1.5 EST DA [GEOGRAPHIC_DATA], 0, …" at bounding box center [362, 223] width 391 height 33
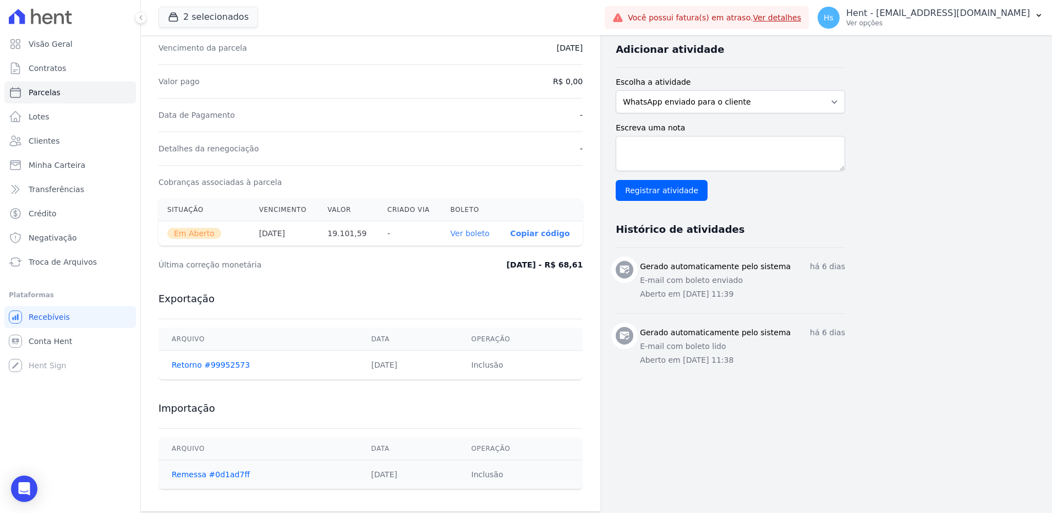
scroll to position [241, 0]
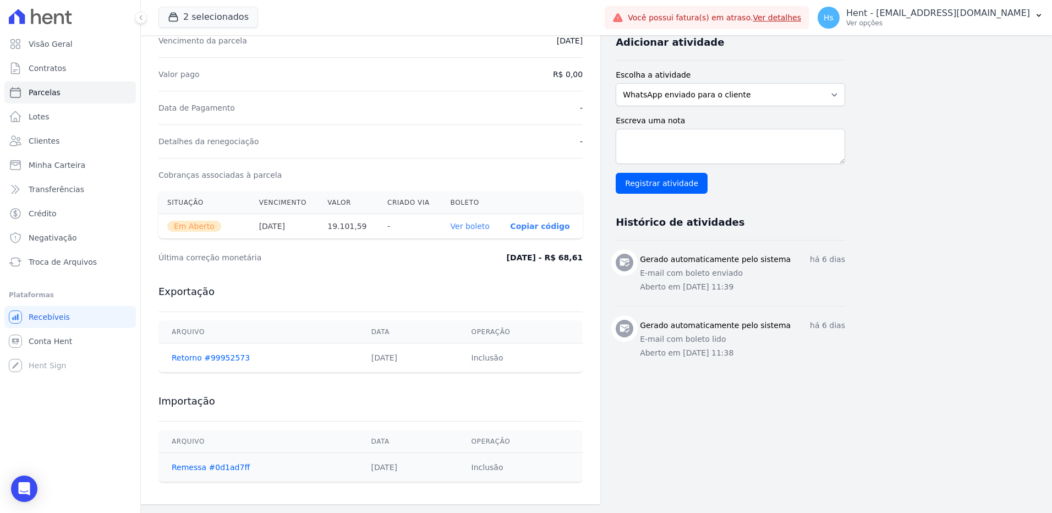
select select
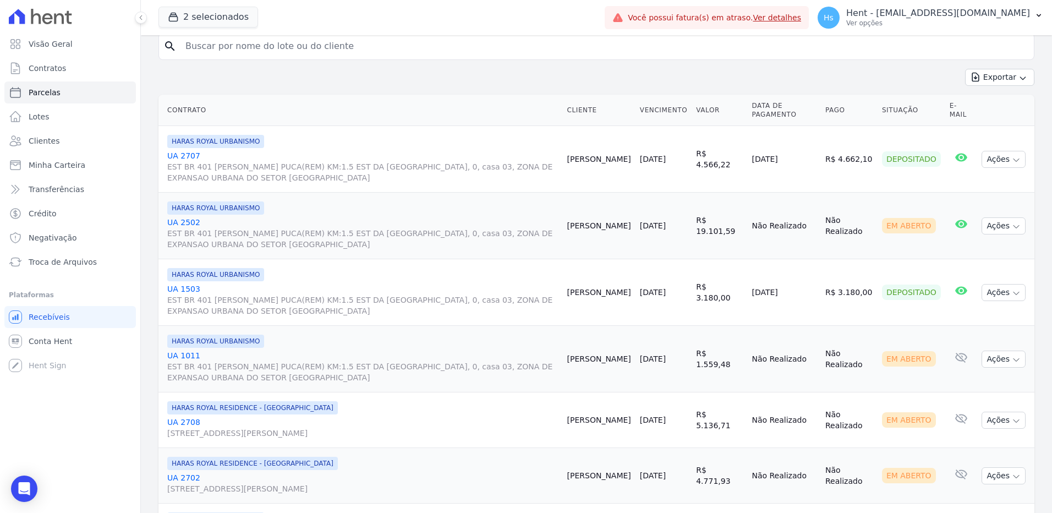
scroll to position [220, 0]
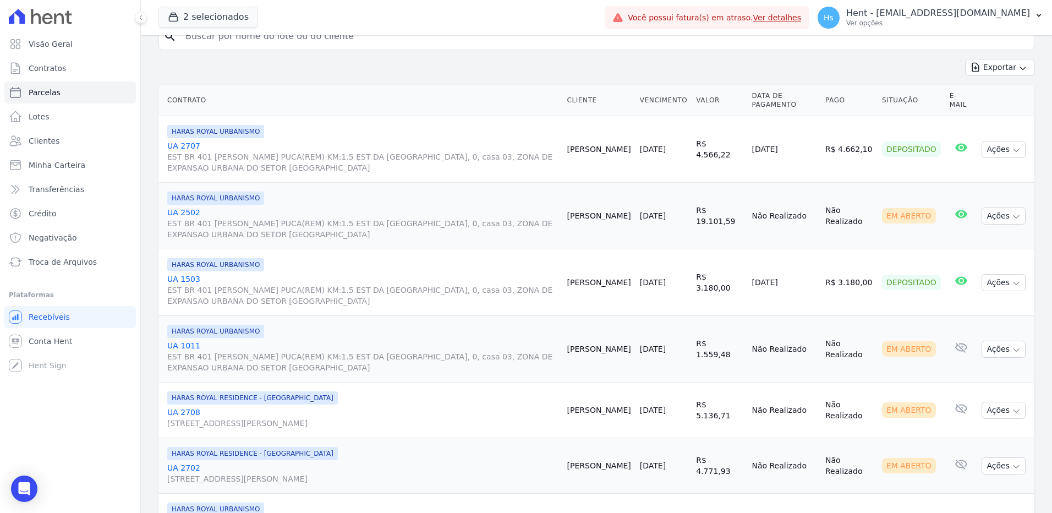
click at [174, 277] on link "UA 1503 EST BR 401 [PERSON_NAME] PUCA(REM) KM:1.5 EST DA [GEOGRAPHIC_DATA], 0, …" at bounding box center [362, 289] width 391 height 33
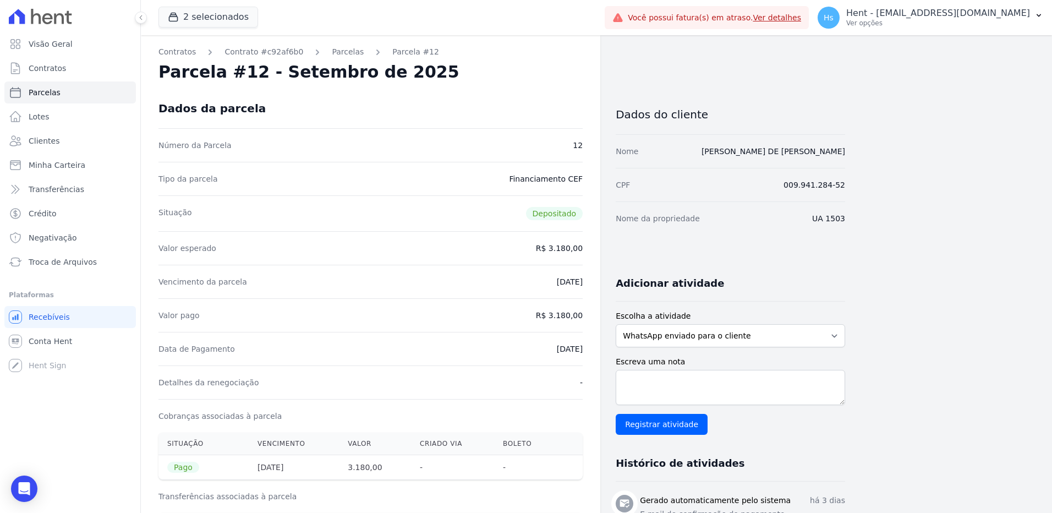
select select
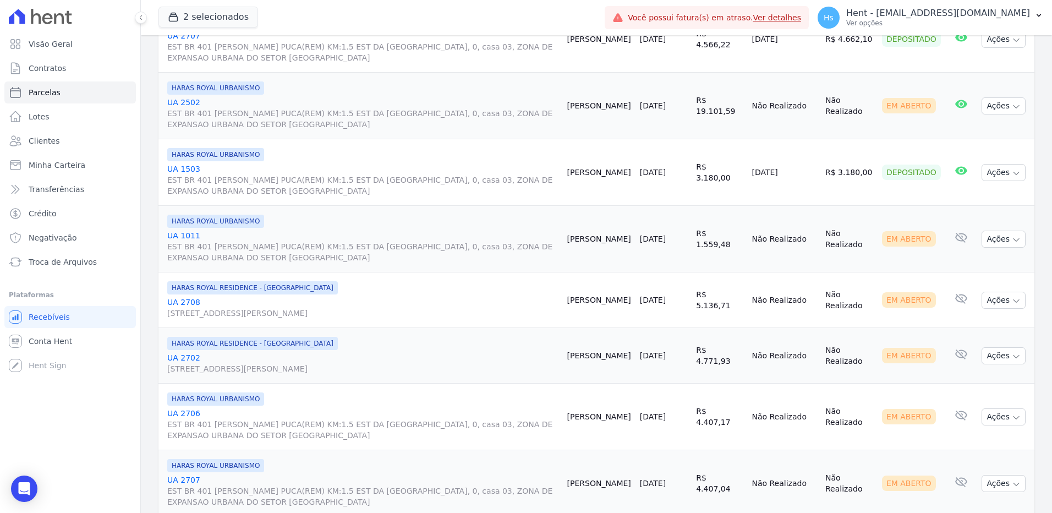
scroll to position [385, 0]
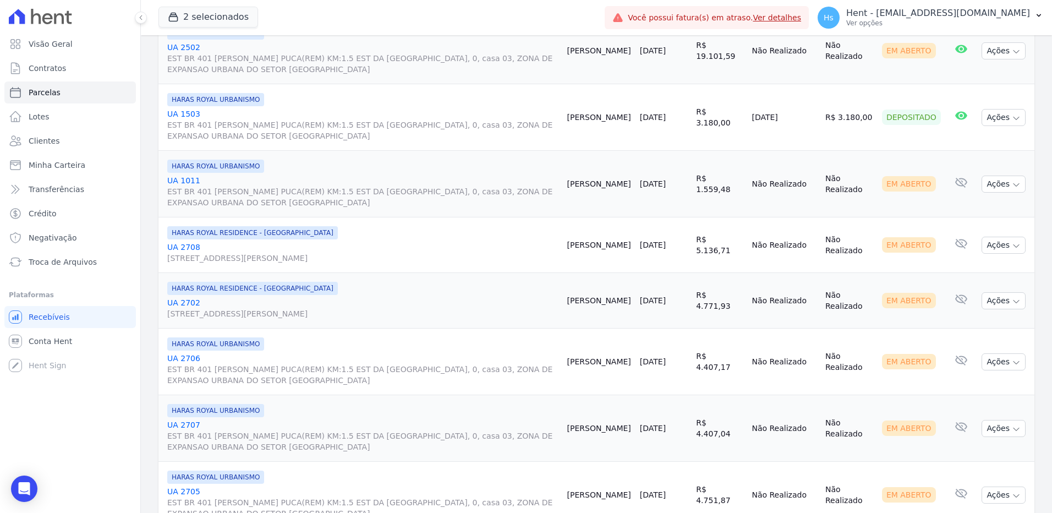
click at [183, 359] on link "UA 2706 EST BR 401 [PERSON_NAME] PUCA(REM) KM:1.5 EST DA [GEOGRAPHIC_DATA], 0, …" at bounding box center [362, 369] width 391 height 33
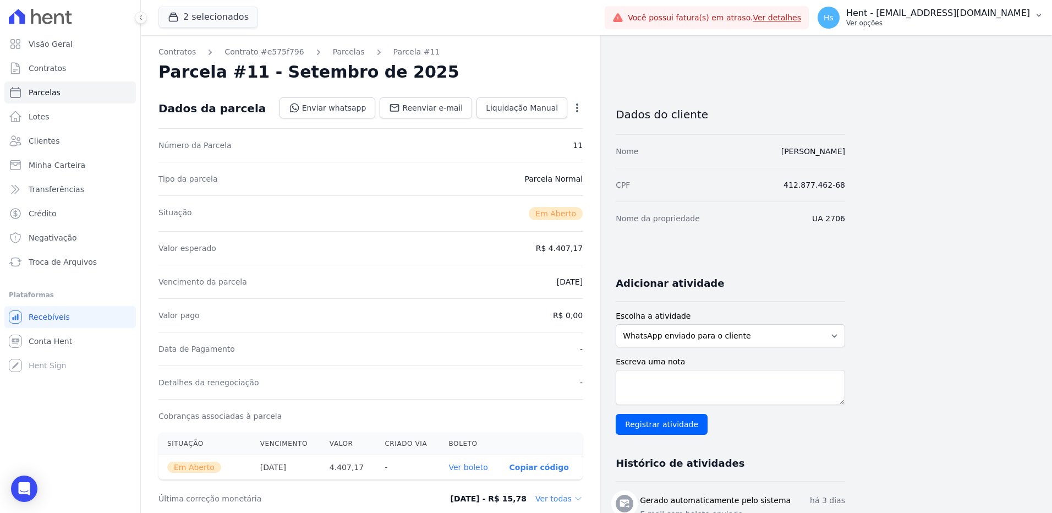
click at [1028, 18] on p "Hent - [EMAIL_ADDRESS][DOMAIN_NAME]" at bounding box center [938, 13] width 184 height 11
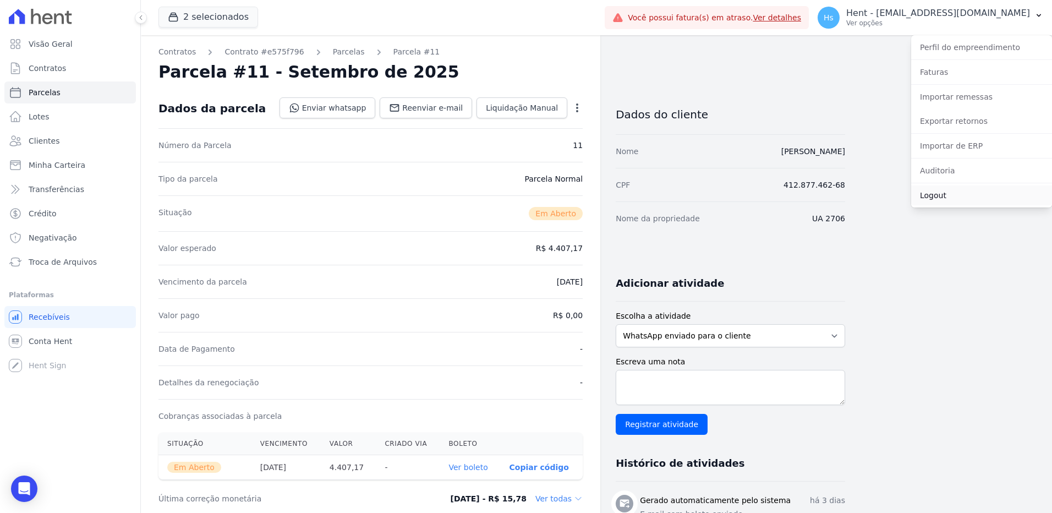
click at [948, 200] on link "Logout" at bounding box center [981, 195] width 141 height 20
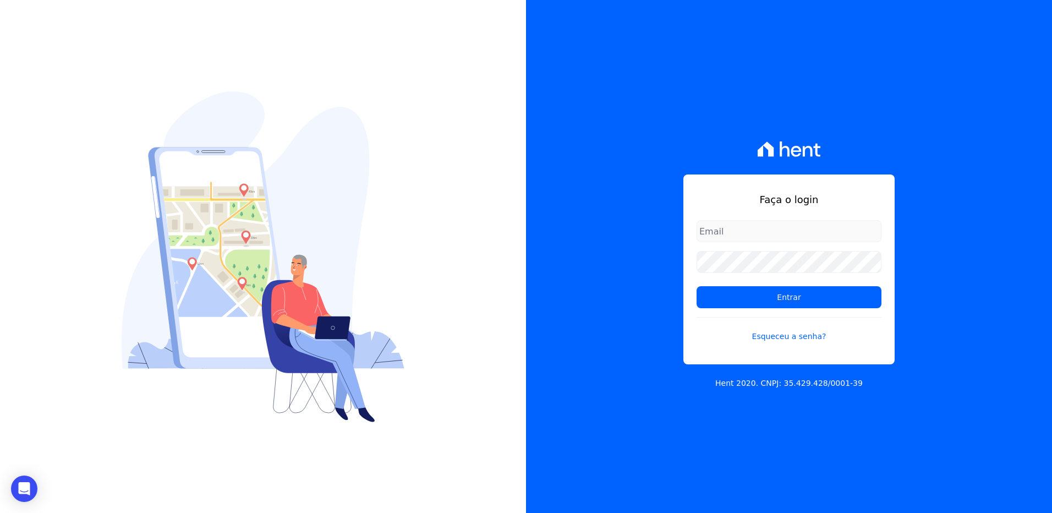
type input "[EMAIL_ADDRESS][DOMAIN_NAME]"
